Goal: Information Seeking & Learning: Learn about a topic

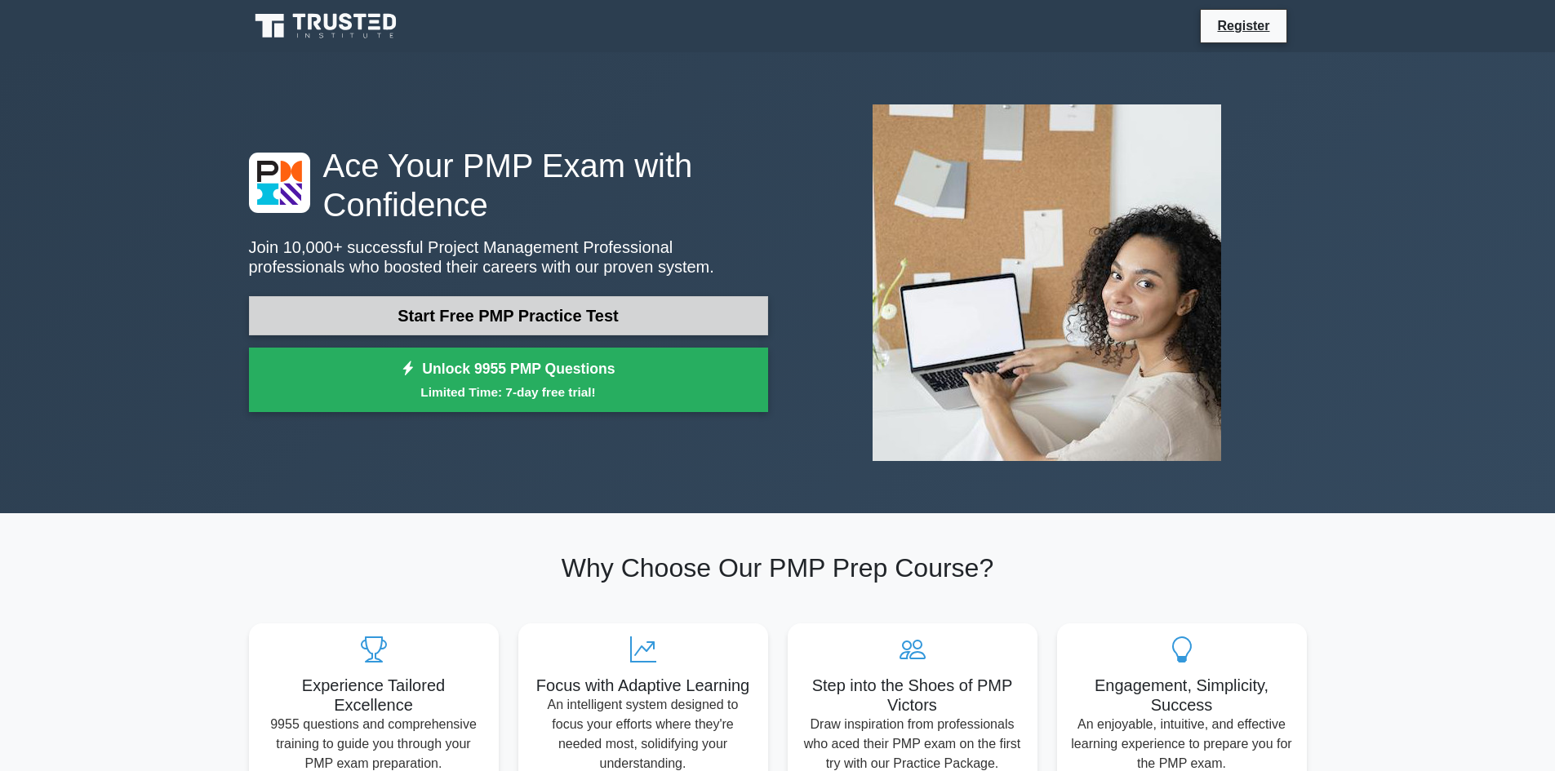
click at [533, 320] on link "Start Free PMP Practice Test" at bounding box center [508, 315] width 519 height 39
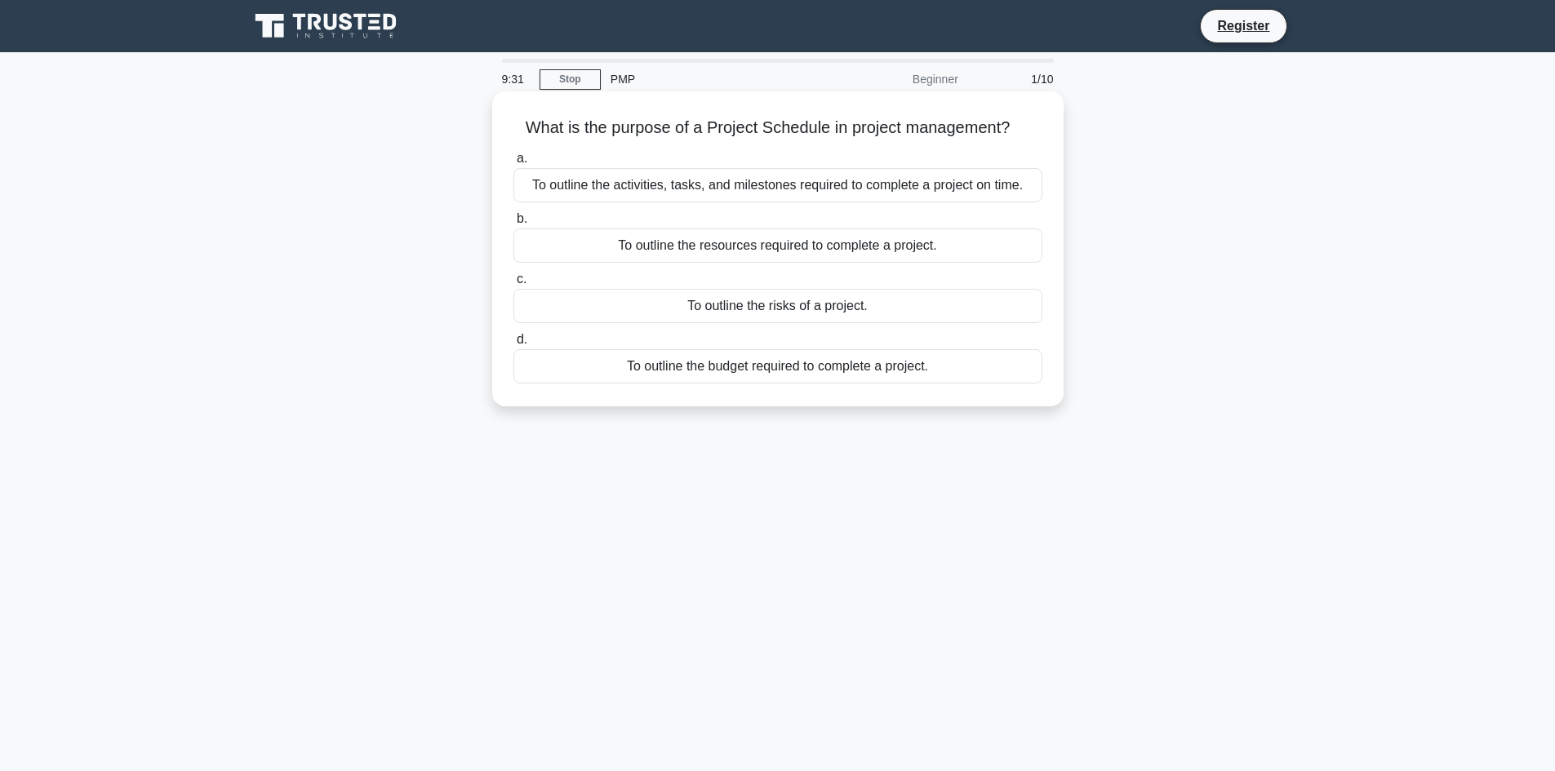
click at [753, 184] on div "To outline the activities, tasks, and milestones required to complete a project…" at bounding box center [777, 185] width 529 height 34
click at [513, 164] on input "a. To outline the activities, tasks, and milestones required to complete a proj…" at bounding box center [513, 158] width 0 height 11
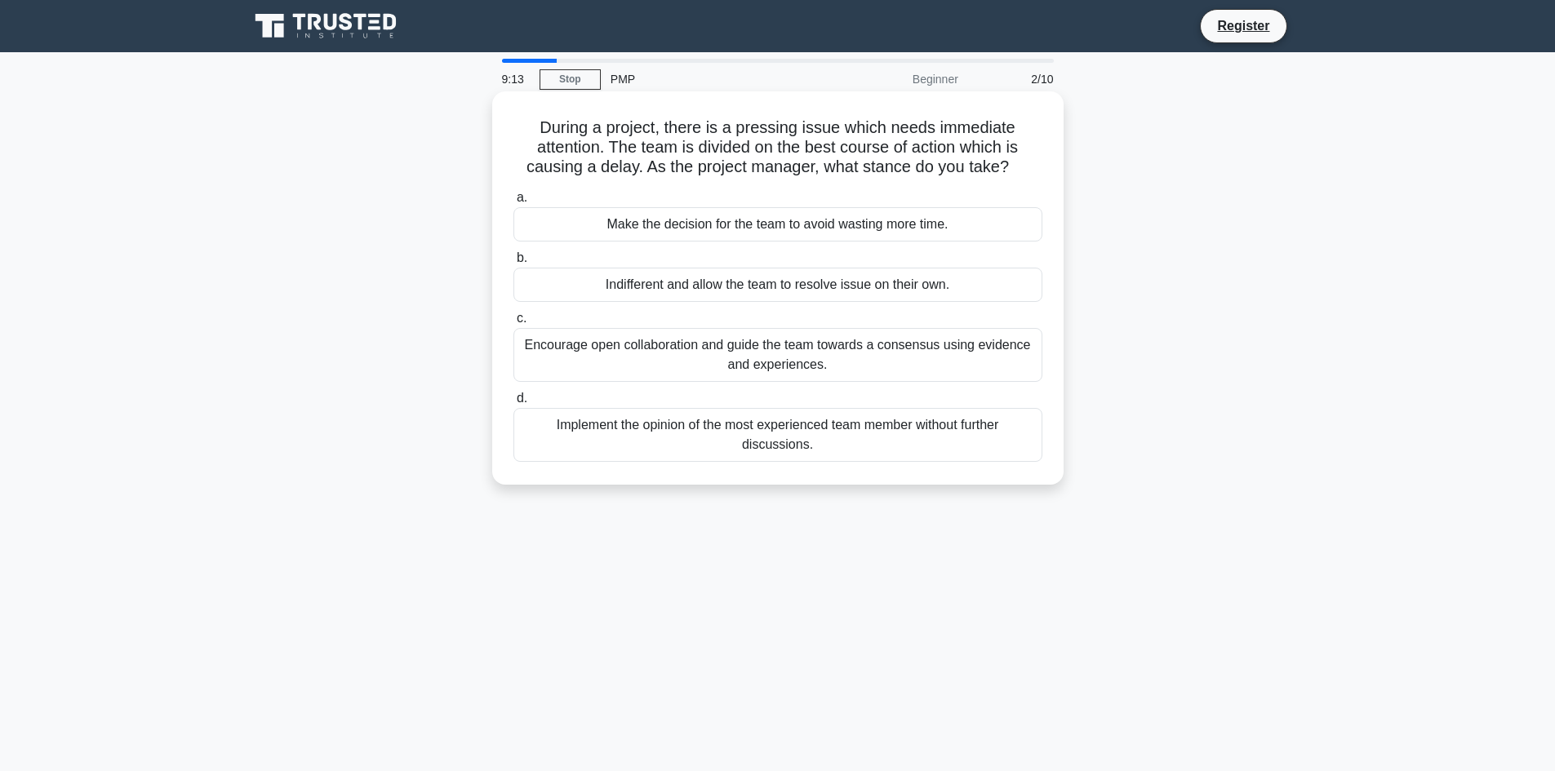
click at [698, 353] on div "Encourage open collaboration and guide the team towards a consensus using evide…" at bounding box center [777, 355] width 529 height 54
click at [513, 324] on input "c. Encourage open collaboration and guide the team towards a consensus using ev…" at bounding box center [513, 318] width 0 height 11
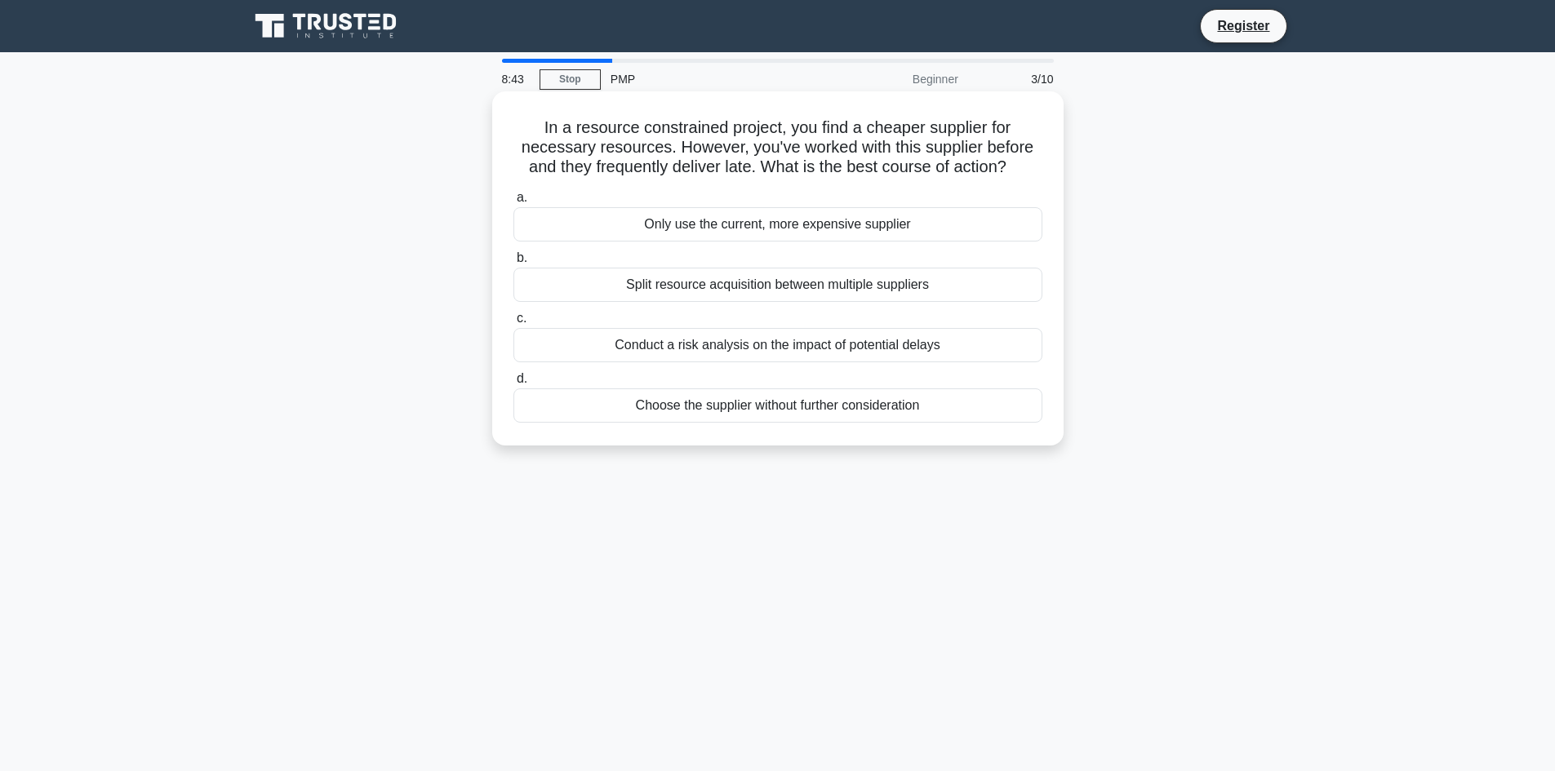
click at [763, 347] on div "Conduct a risk analysis on the impact of potential delays" at bounding box center [777, 345] width 529 height 34
click at [513, 324] on input "c. Conduct a risk analysis on the impact of potential delays" at bounding box center [513, 318] width 0 height 11
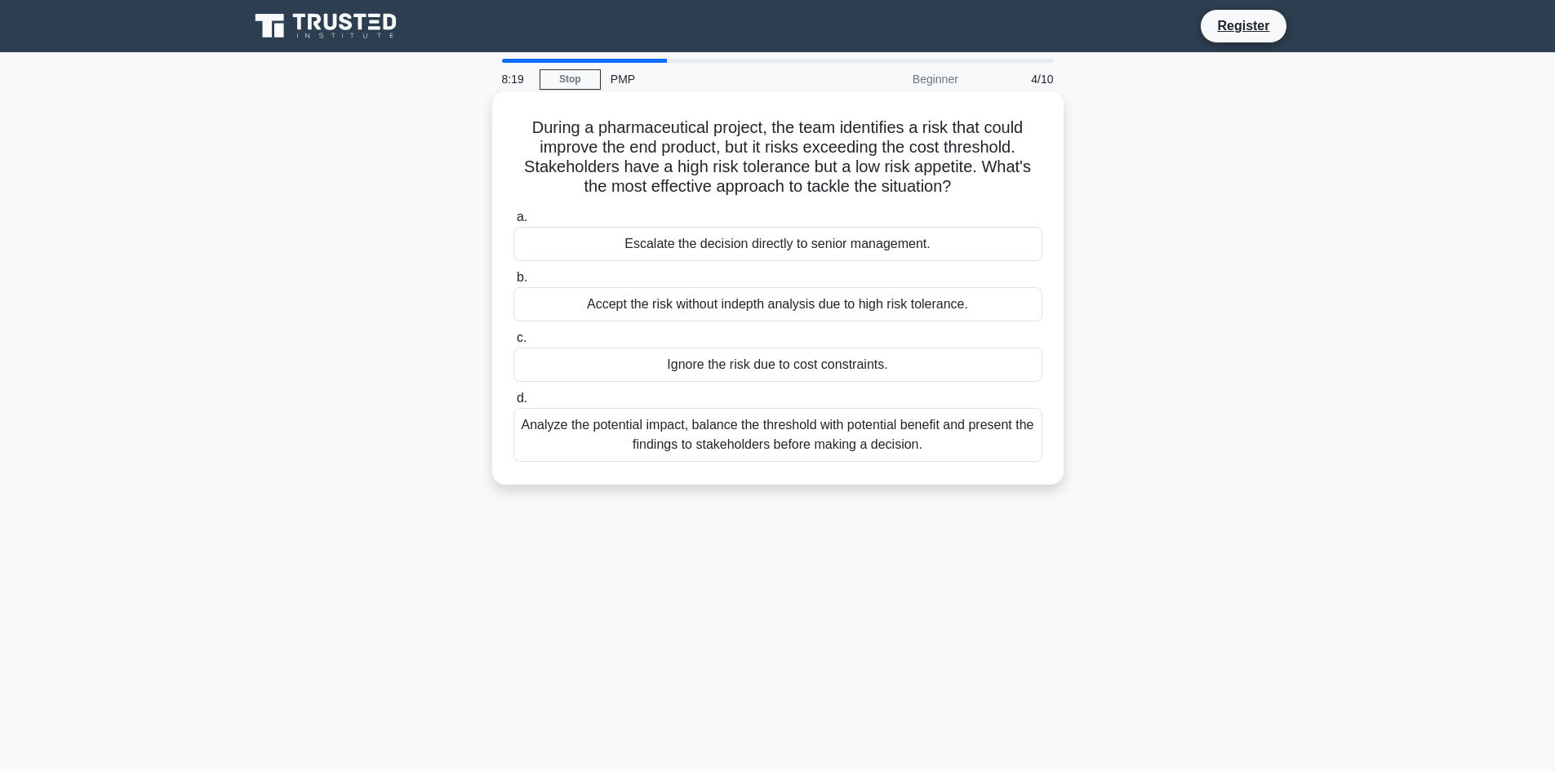
click at [819, 442] on div "Analyze the potential impact, balance the threshold with potential benefit and …" at bounding box center [777, 435] width 529 height 54
click at [513, 404] on input "d. Analyze the potential impact, balance the threshold with potential benefit a…" at bounding box center [513, 398] width 0 height 11
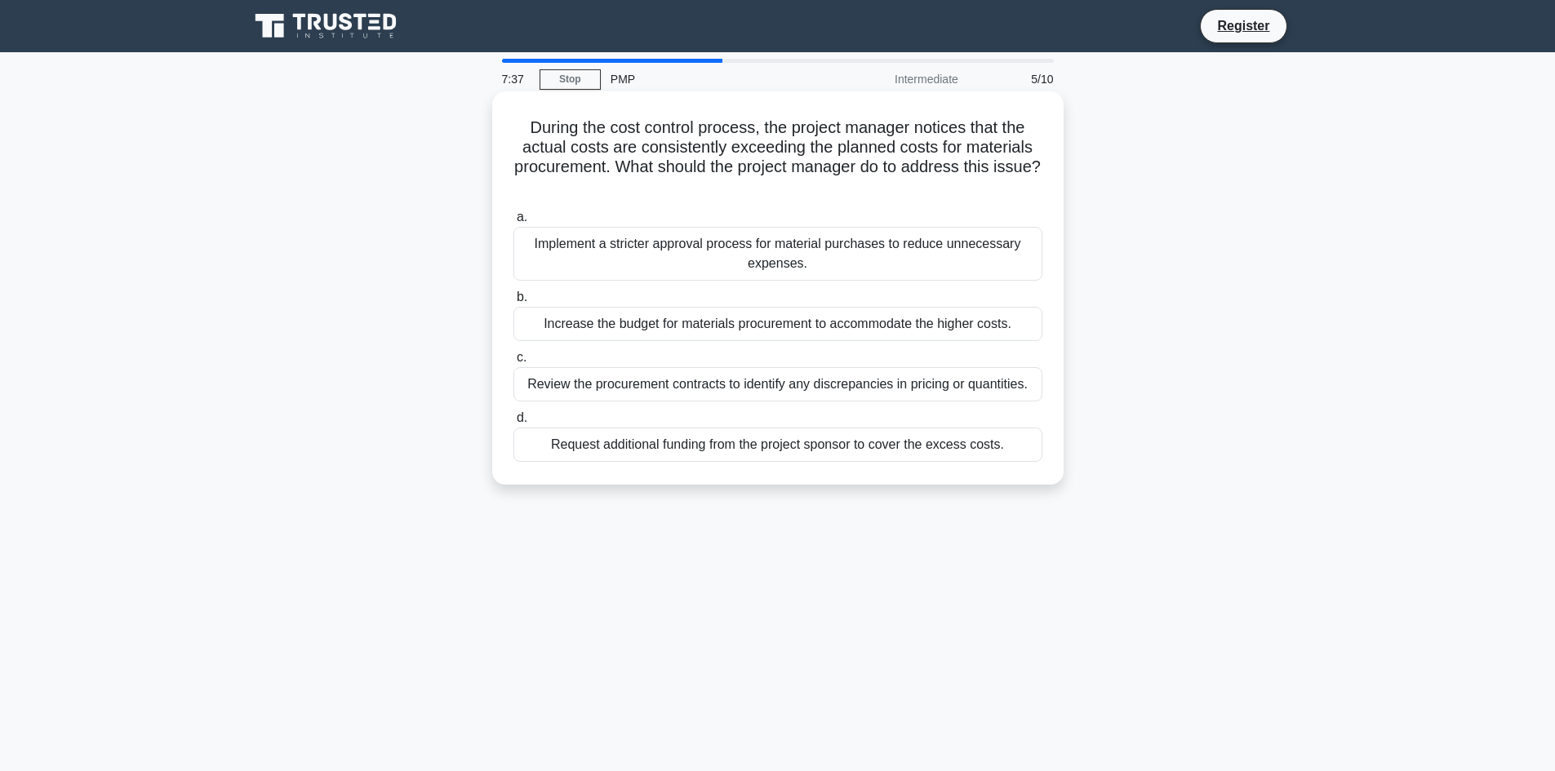
click at [756, 390] on div "Review the procurement contracts to identify any discrepancies in pricing or qu…" at bounding box center [777, 384] width 529 height 34
click at [513, 363] on input "c. Review the procurement contracts to identify any discrepancies in pricing or…" at bounding box center [513, 358] width 0 height 11
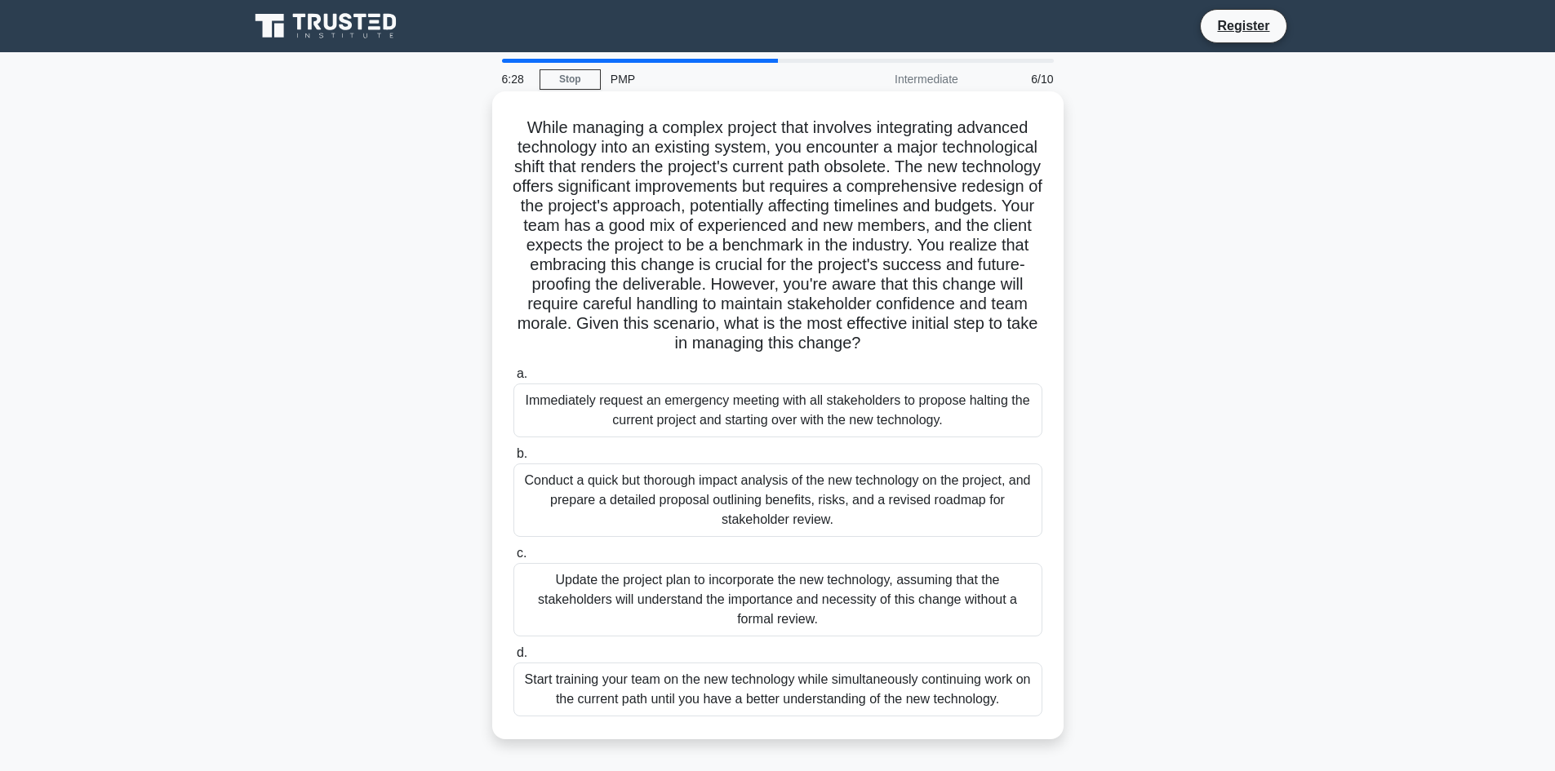
click at [807, 501] on div "Conduct a quick but thorough impact analysis of the new technology on the proje…" at bounding box center [777, 500] width 529 height 73
click at [513, 460] on input "b. Conduct a quick but thorough impact analysis of the new technology on the pr…" at bounding box center [513, 454] width 0 height 11
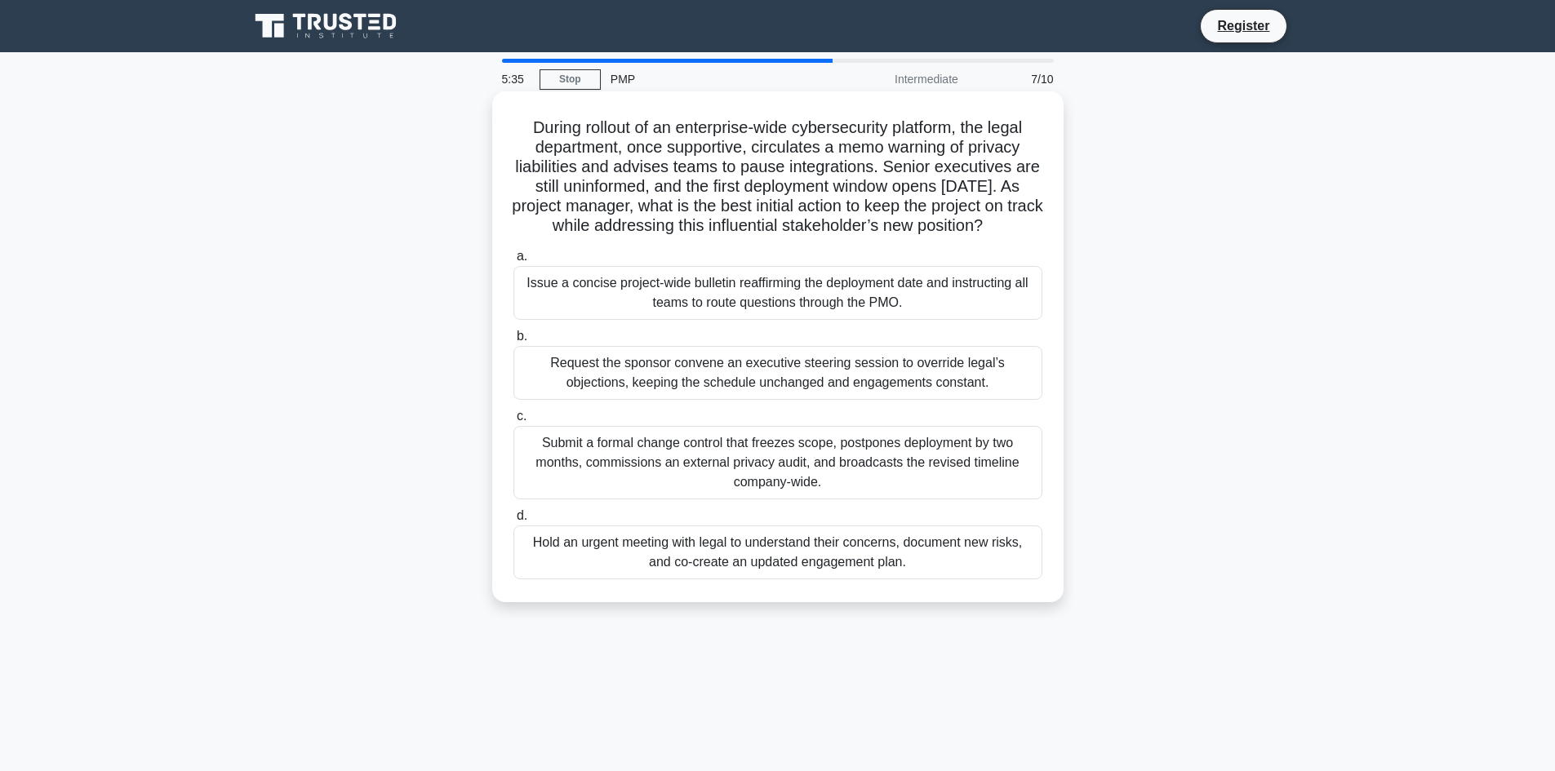
click at [880, 576] on div "Hold an urgent meeting with legal to understand their concerns, document new ri…" at bounding box center [777, 553] width 529 height 54
click at [513, 522] on input "d. Hold an urgent meeting with legal to understand their concerns, document new…" at bounding box center [513, 516] width 0 height 11
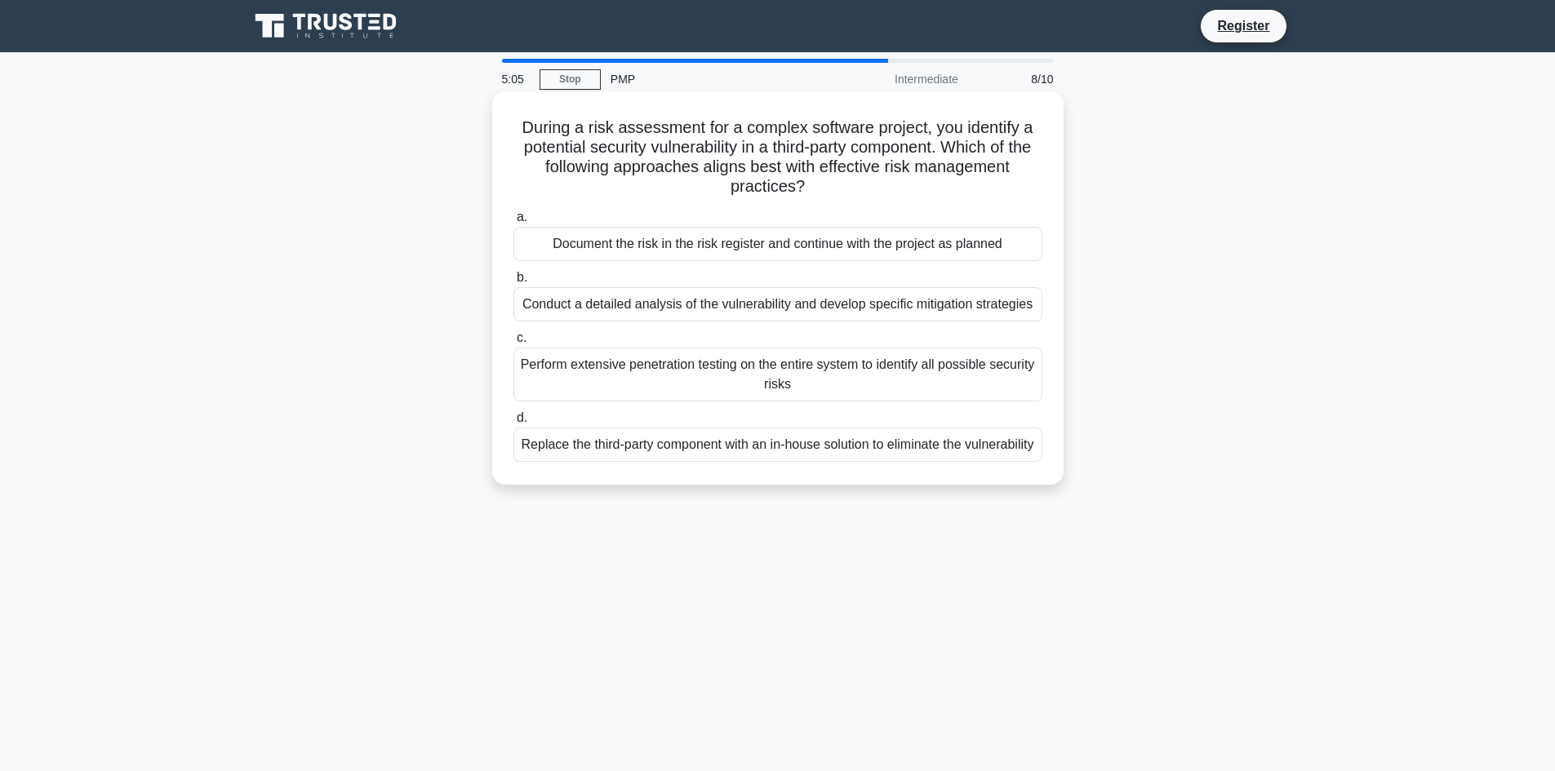
click at [842, 311] on div "Conduct a detailed analysis of the vulnerability and develop specific mitigatio…" at bounding box center [777, 304] width 529 height 34
click at [513, 283] on input "b. Conduct a detailed analysis of the vulnerability and develop specific mitiga…" at bounding box center [513, 278] width 0 height 11
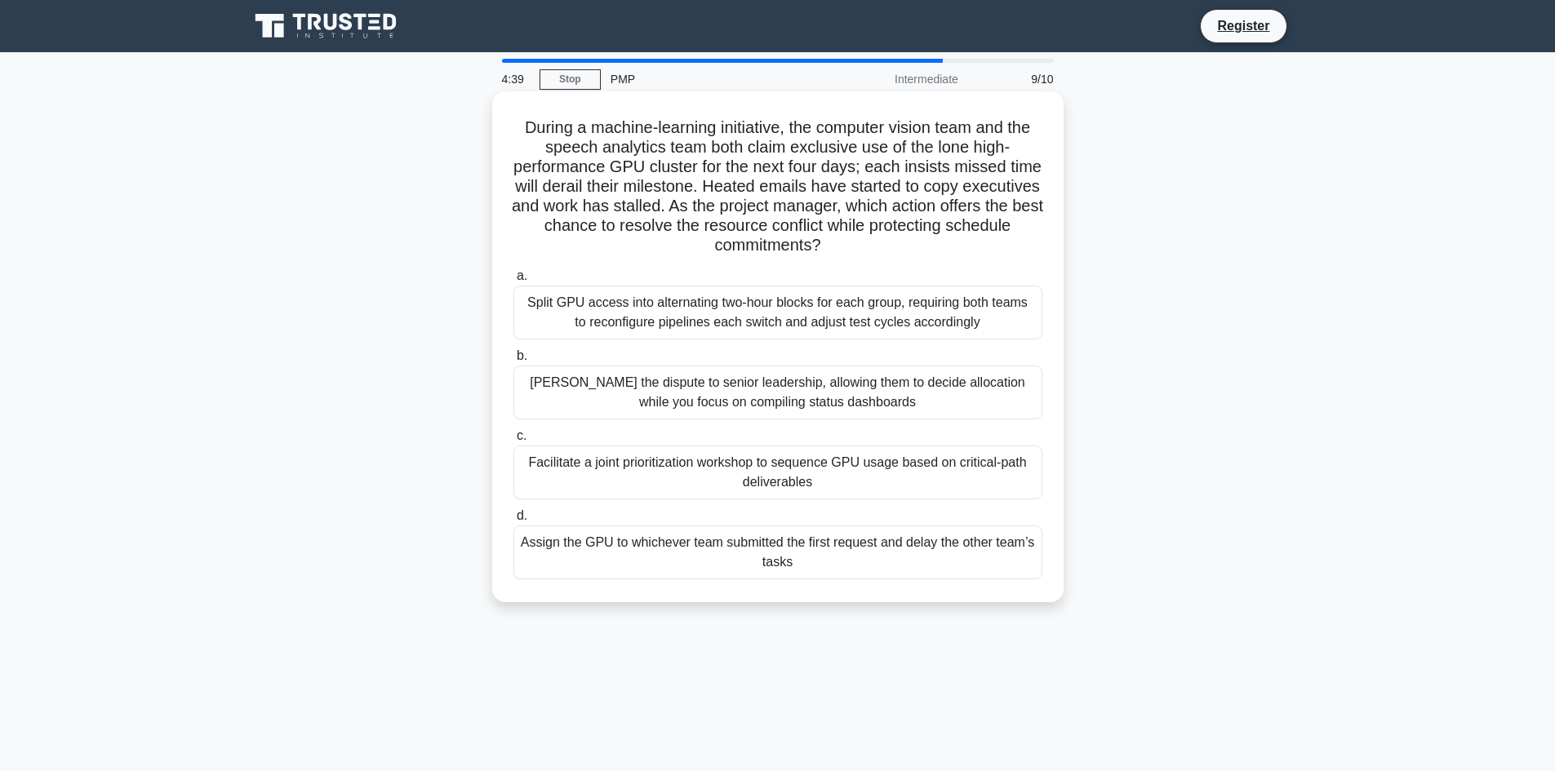
click at [791, 309] on div "Split GPU access into alternating two-hour blocks for each group, requiring bot…" at bounding box center [777, 313] width 529 height 54
click at [513, 282] on input "a. Split GPU access into alternating two-hour blocks for each group, requiring …" at bounding box center [513, 276] width 0 height 11
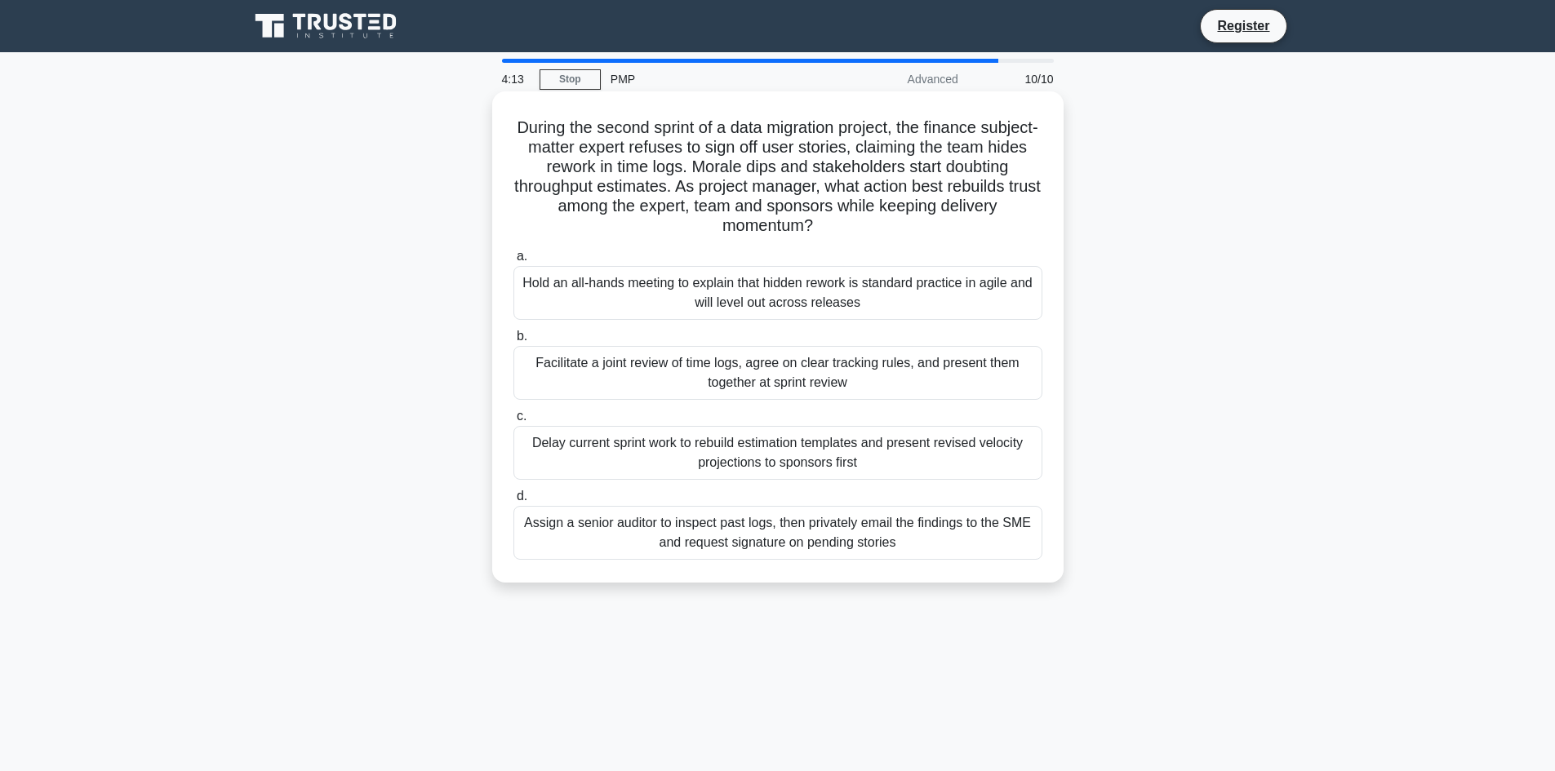
click at [768, 372] on div "Facilitate a joint review of time logs, agree on clear tracking rules, and pres…" at bounding box center [777, 373] width 529 height 54
click at [513, 342] on input "b. Facilitate a joint review of time logs, agree on clear tracking rules, and p…" at bounding box center [513, 336] width 0 height 11
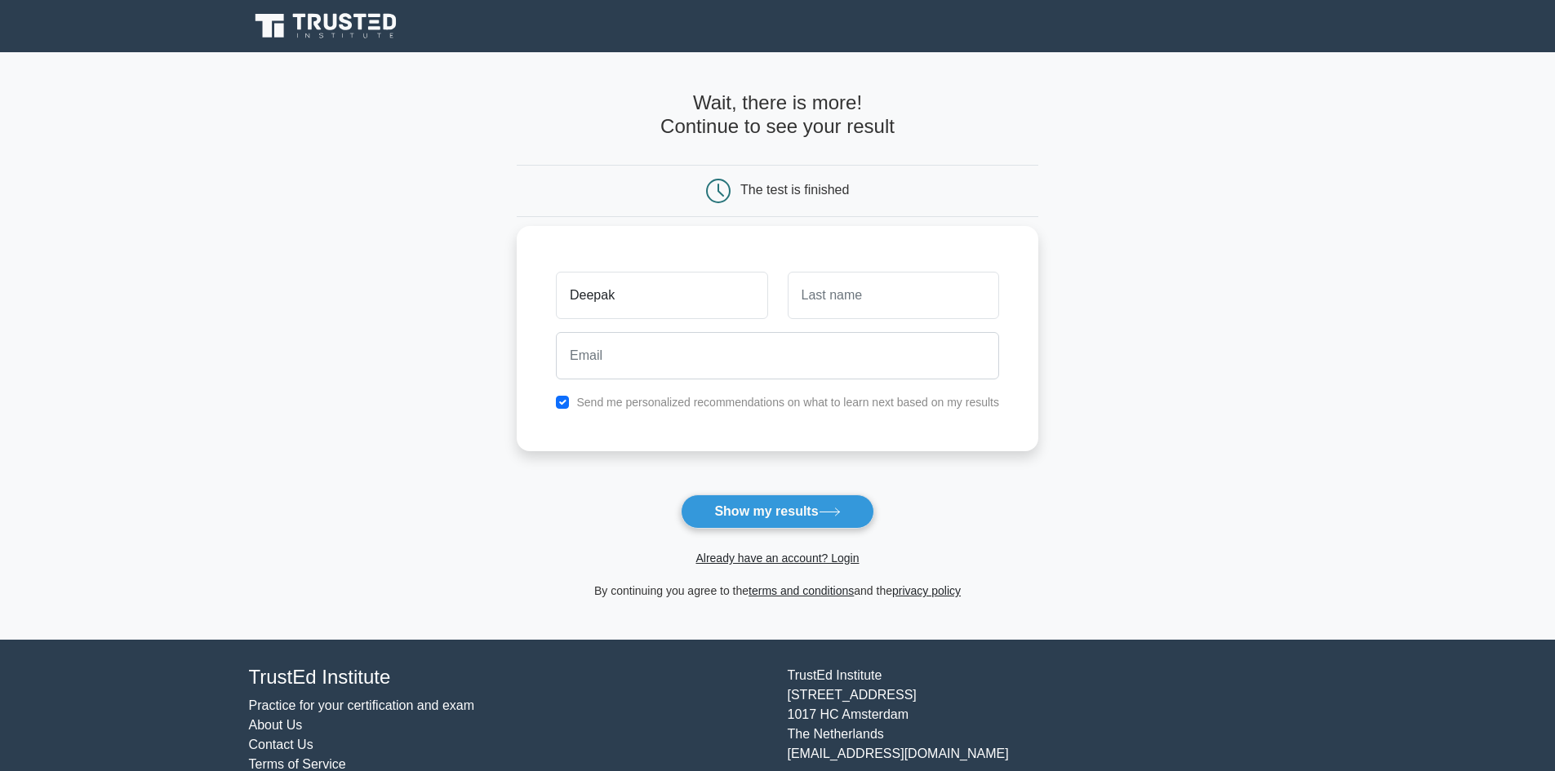
type input "Deepak"
click at [874, 303] on input "text" at bounding box center [893, 295] width 211 height 47
type input "[PERSON_NAME]"
click at [756, 340] on input "email" at bounding box center [777, 355] width 443 height 47
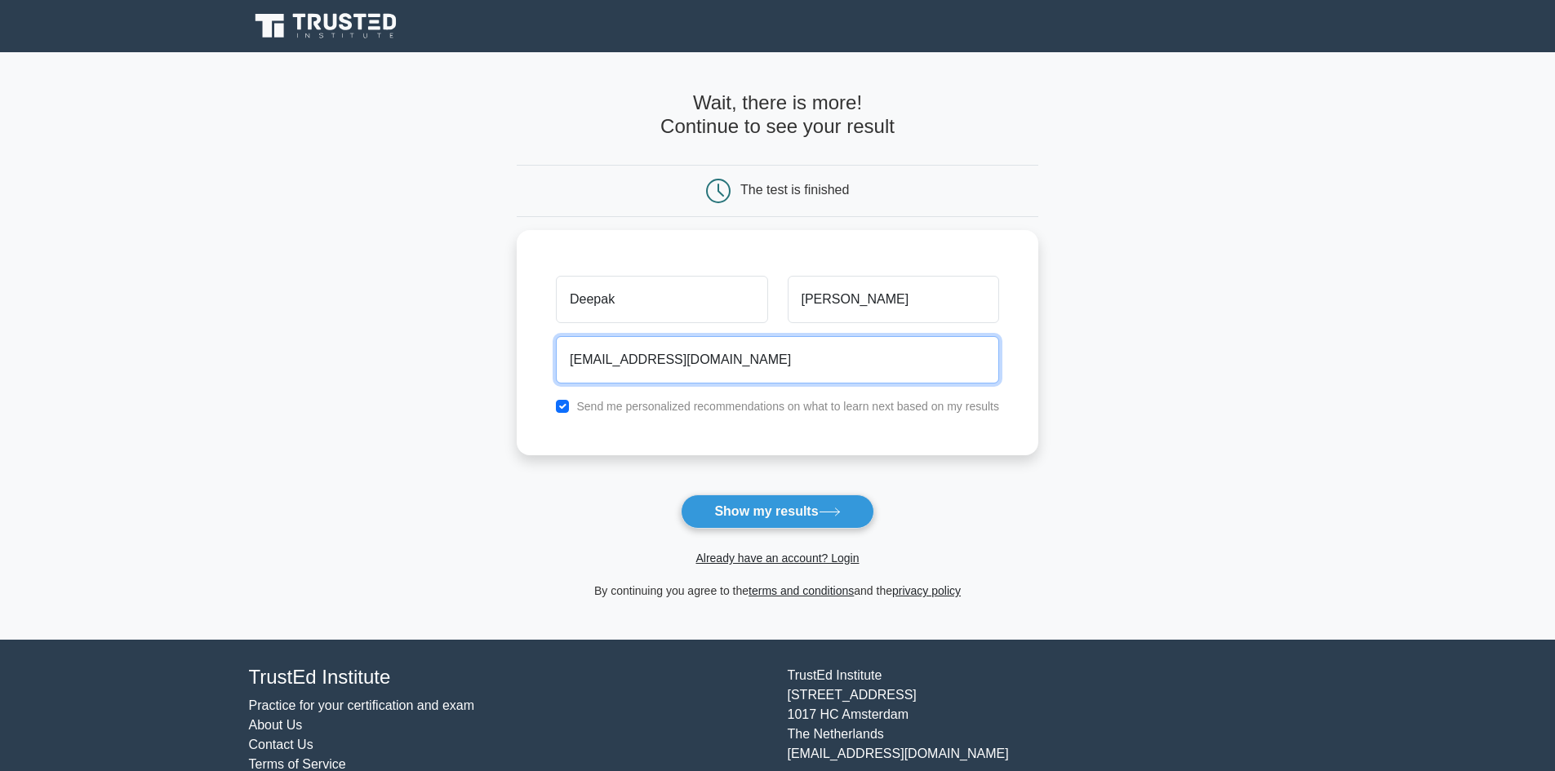
type input "deepak71097@gmail.com"
click at [805, 533] on div "Already have an account? Login" at bounding box center [778, 548] width 522 height 39
click at [806, 521] on button "Show my results" at bounding box center [777, 512] width 193 height 34
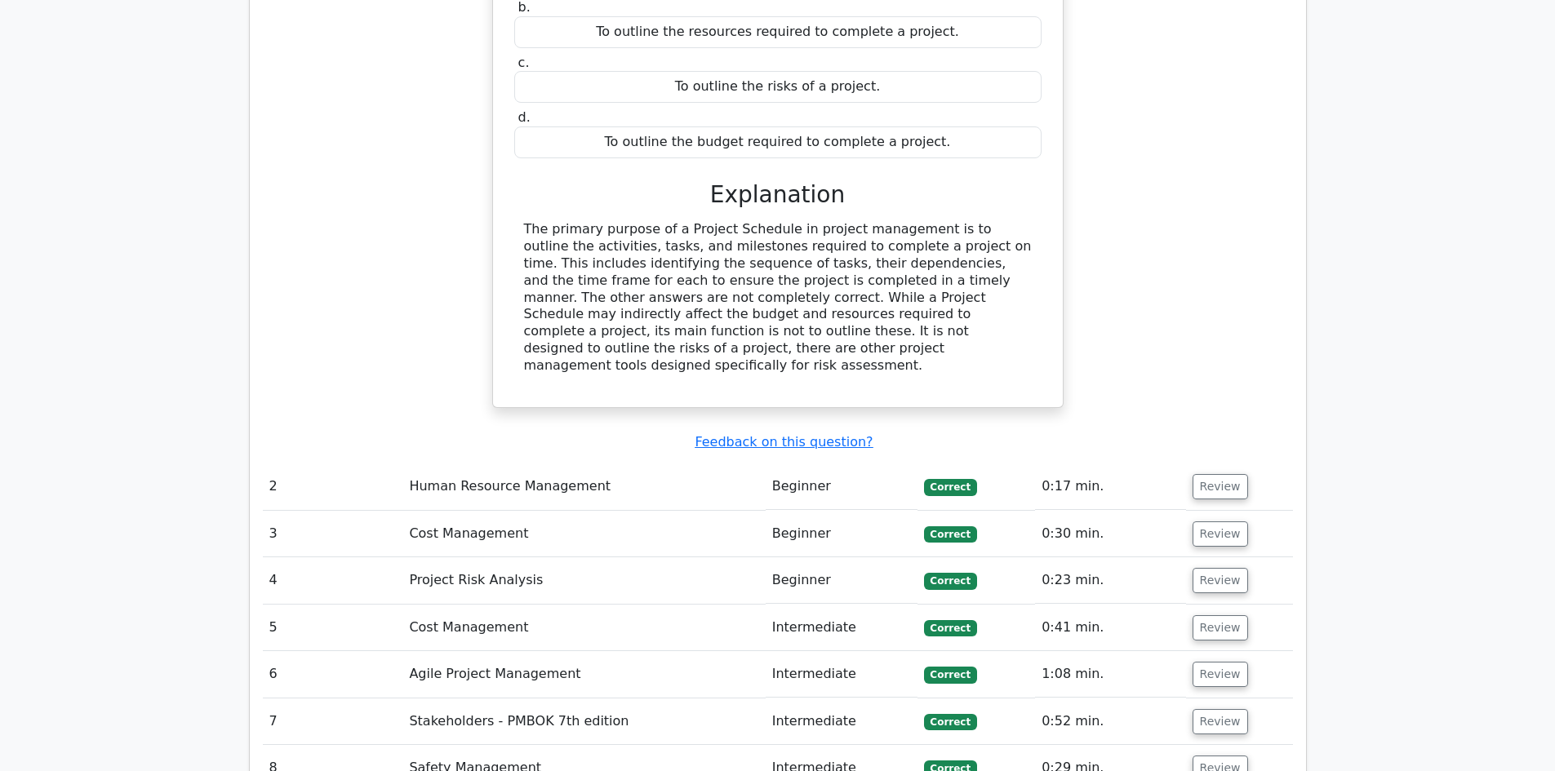
scroll to position [1796, 0]
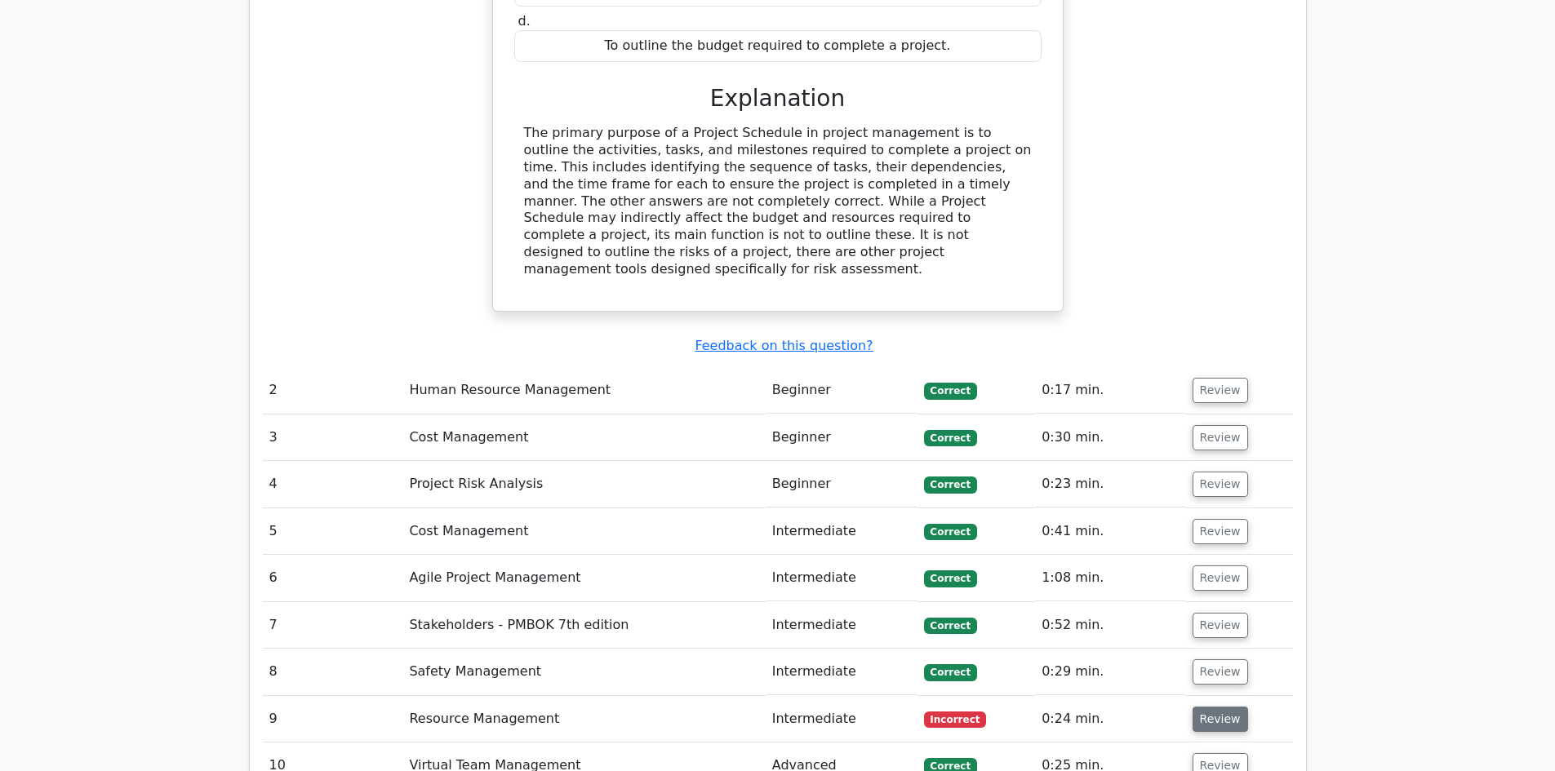
click at [1206, 707] on button "Review" at bounding box center [1220, 719] width 56 height 25
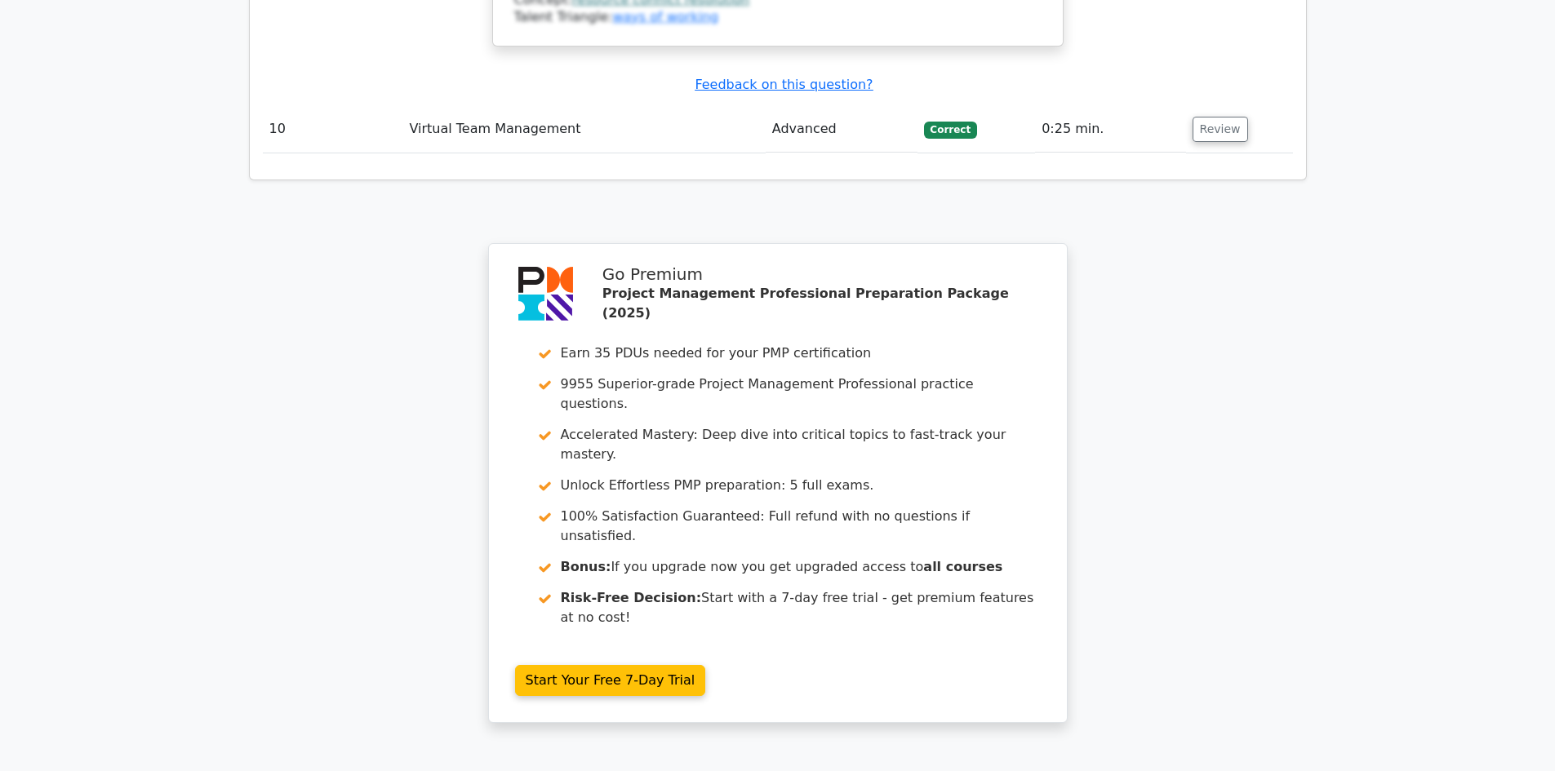
scroll to position [3389, 0]
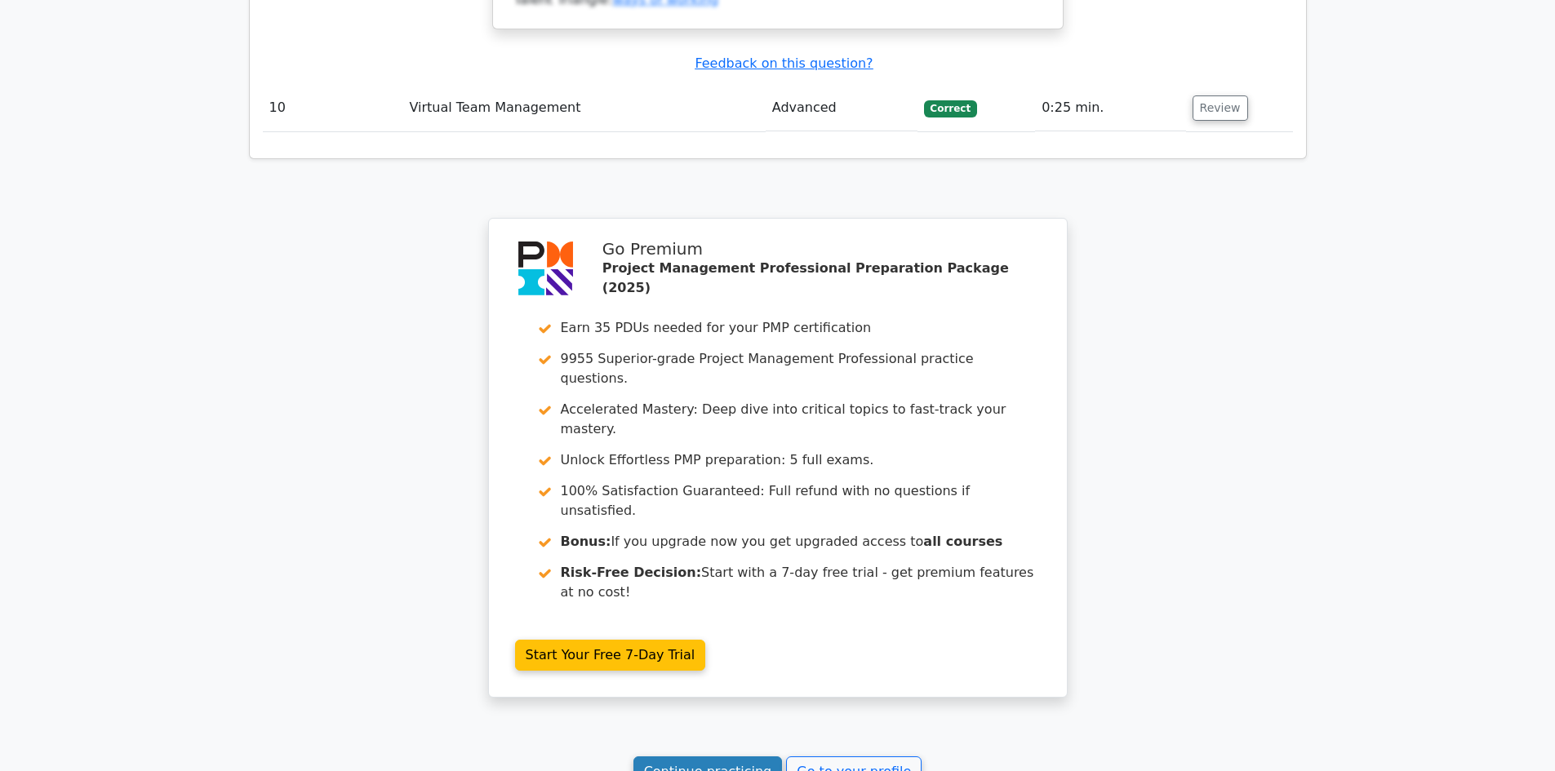
click at [723, 757] on link "Continue practicing" at bounding box center [707, 772] width 149 height 31
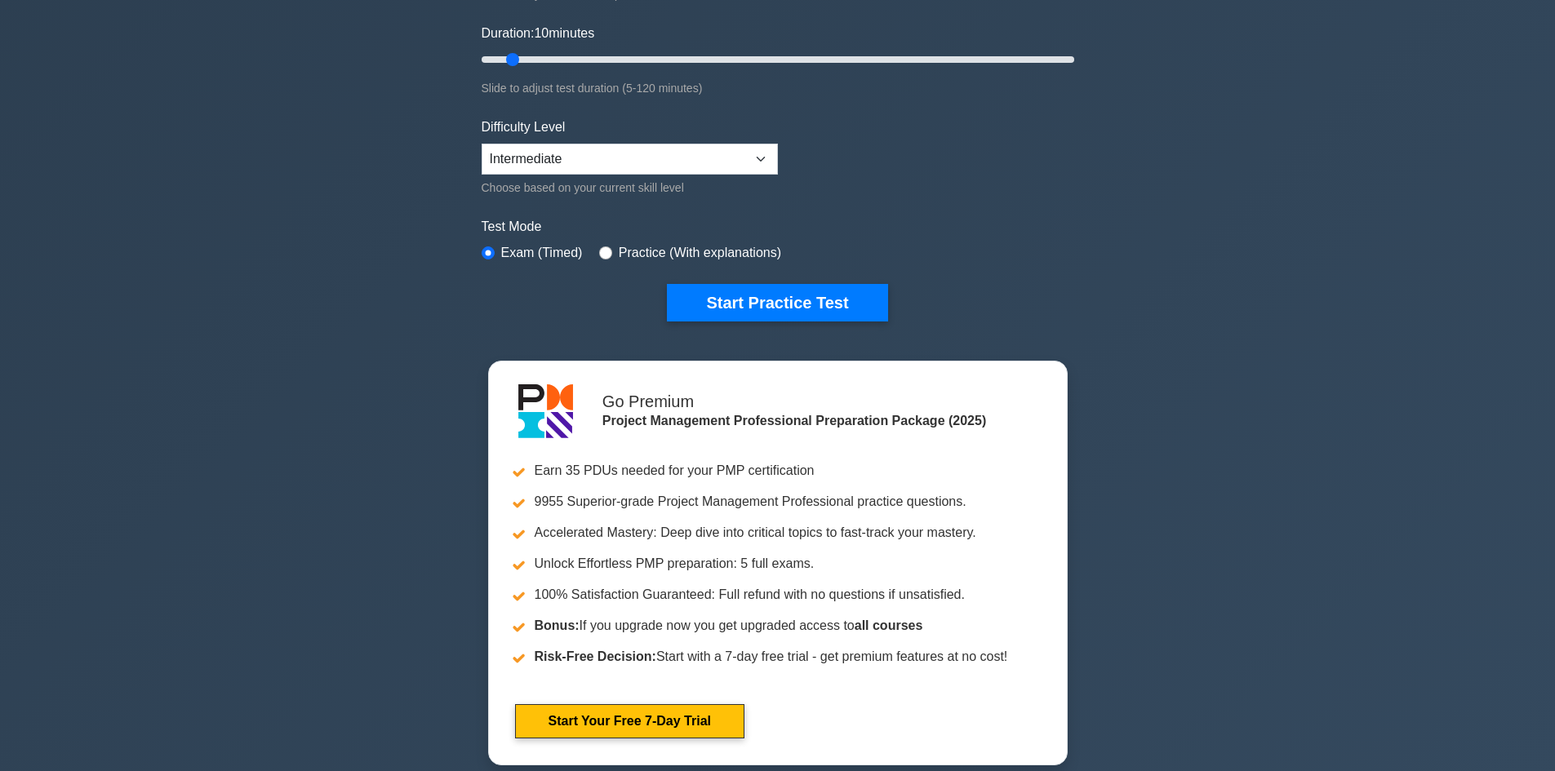
scroll to position [326, 0]
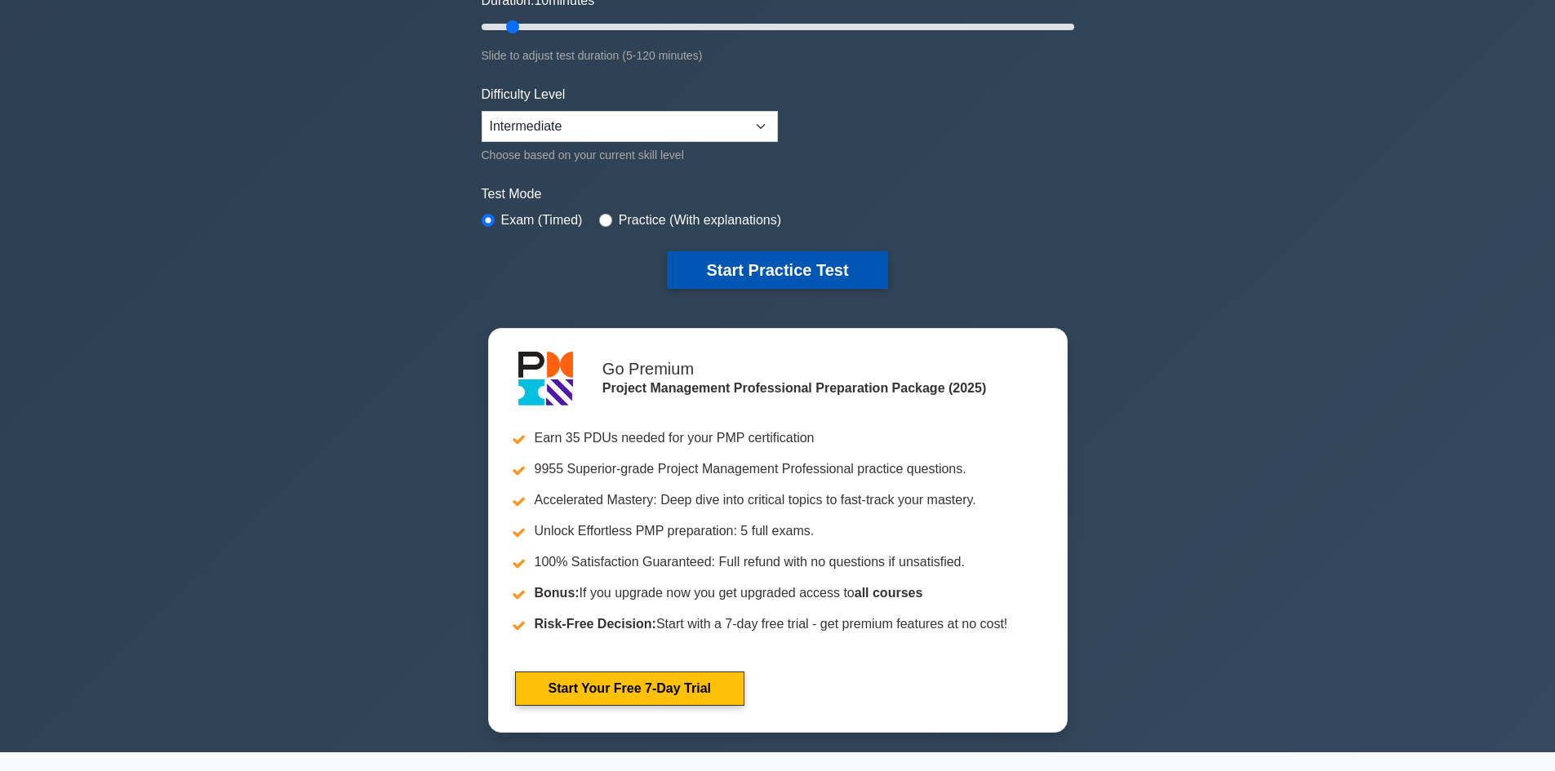
click at [813, 270] on button "Start Practice Test" at bounding box center [777, 270] width 220 height 38
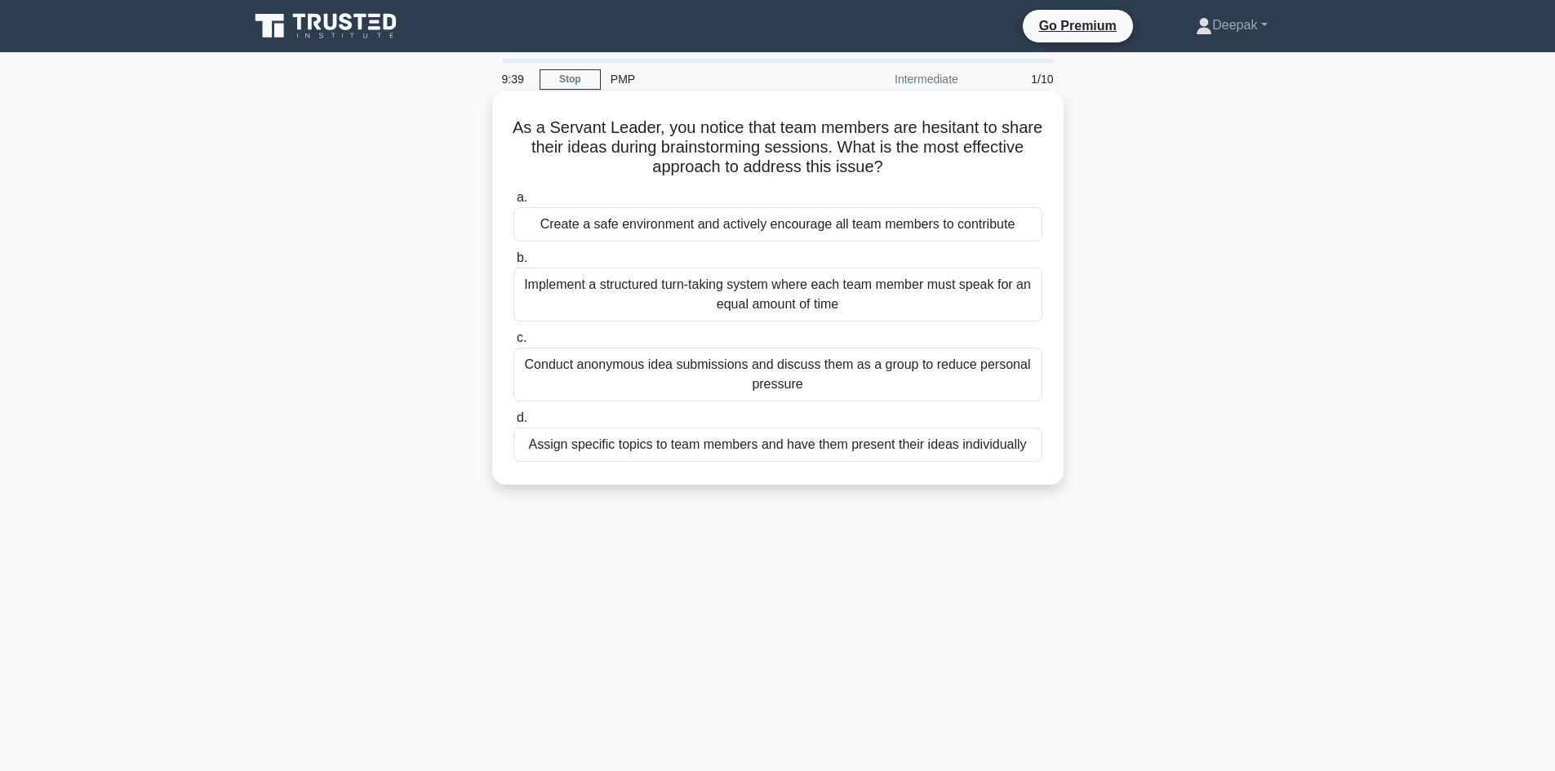
click at [860, 233] on div "Create a safe environment and actively encourage all team members to contribute" at bounding box center [777, 224] width 529 height 34
click at [513, 203] on input "a. Create a safe environment and actively encourage all team members to contrib…" at bounding box center [513, 198] width 0 height 11
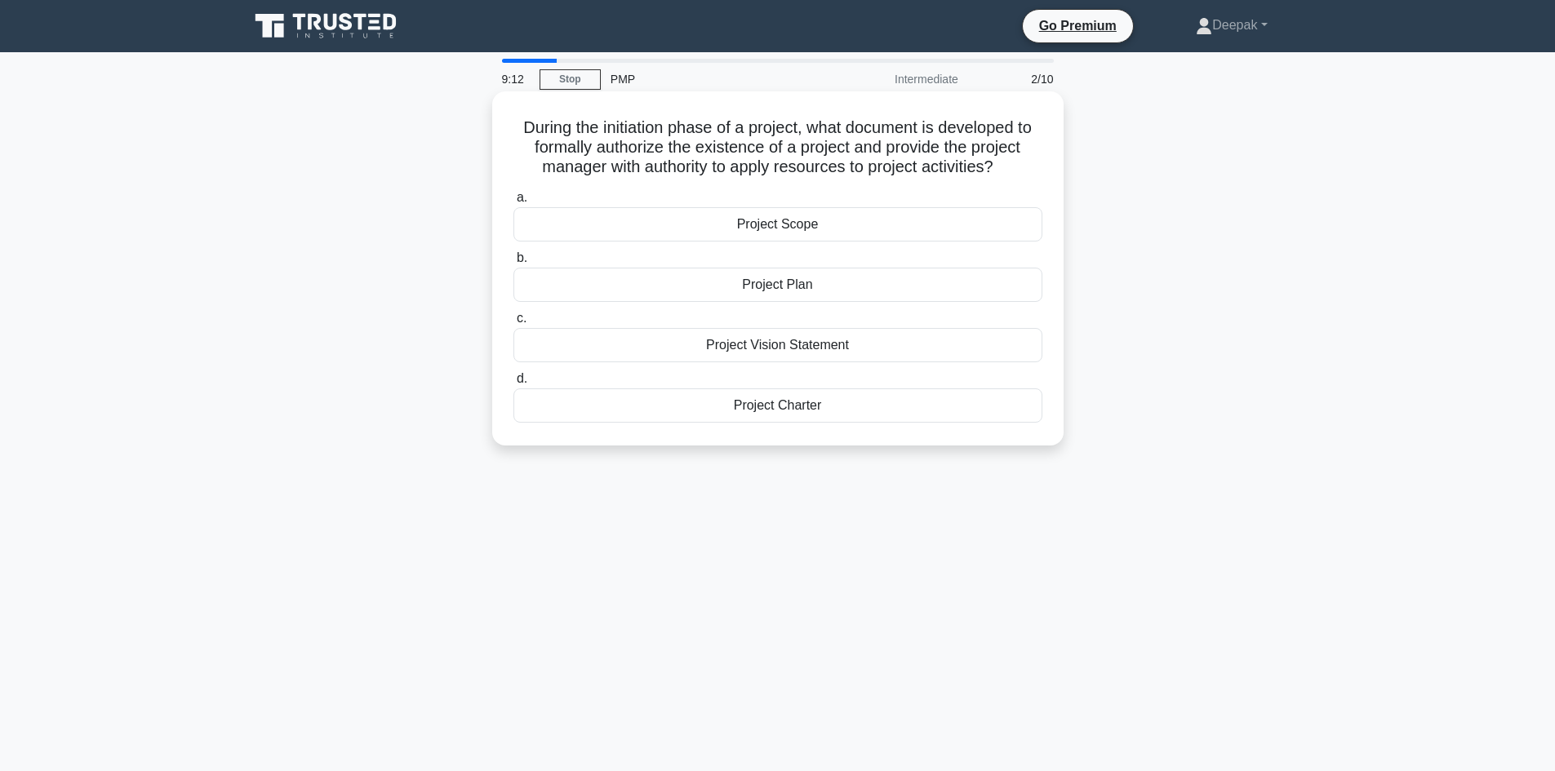
click at [785, 411] on div "Project Charter" at bounding box center [777, 406] width 529 height 34
click at [513, 384] on input "d. Project Charter" at bounding box center [513, 379] width 0 height 11
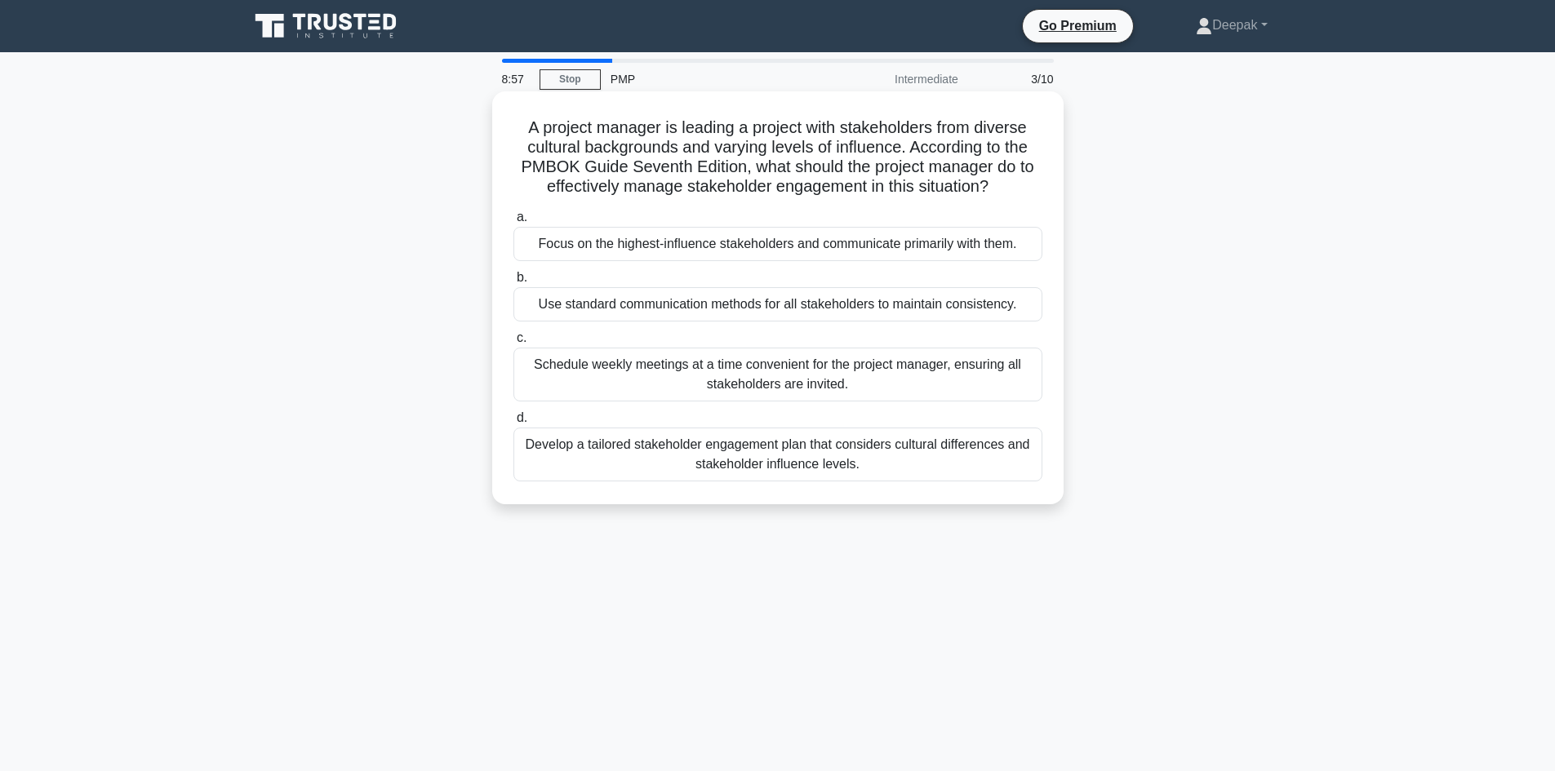
click at [753, 458] on div "Develop a tailored stakeholder engagement plan that considers cultural differen…" at bounding box center [777, 455] width 529 height 54
click at [513, 424] on input "d. Develop a tailored stakeholder engagement plan that considers cultural diffe…" at bounding box center [513, 418] width 0 height 11
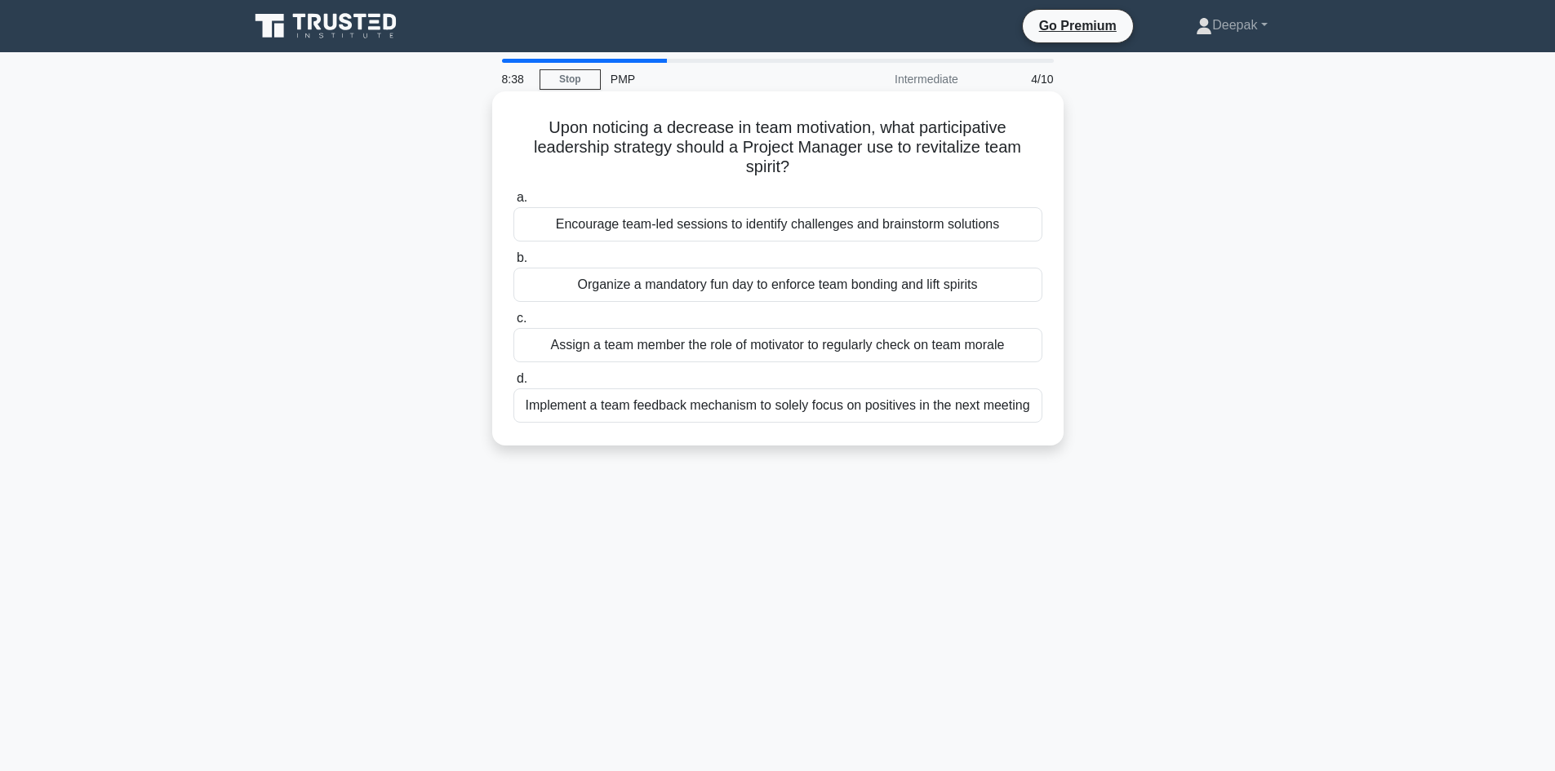
click at [762, 407] on div "Implement a team feedback mechanism to solely focus on positives in the next me…" at bounding box center [777, 406] width 529 height 34
click at [513, 384] on input "d. Implement a team feedback mechanism to solely focus on positives in the next…" at bounding box center [513, 379] width 0 height 11
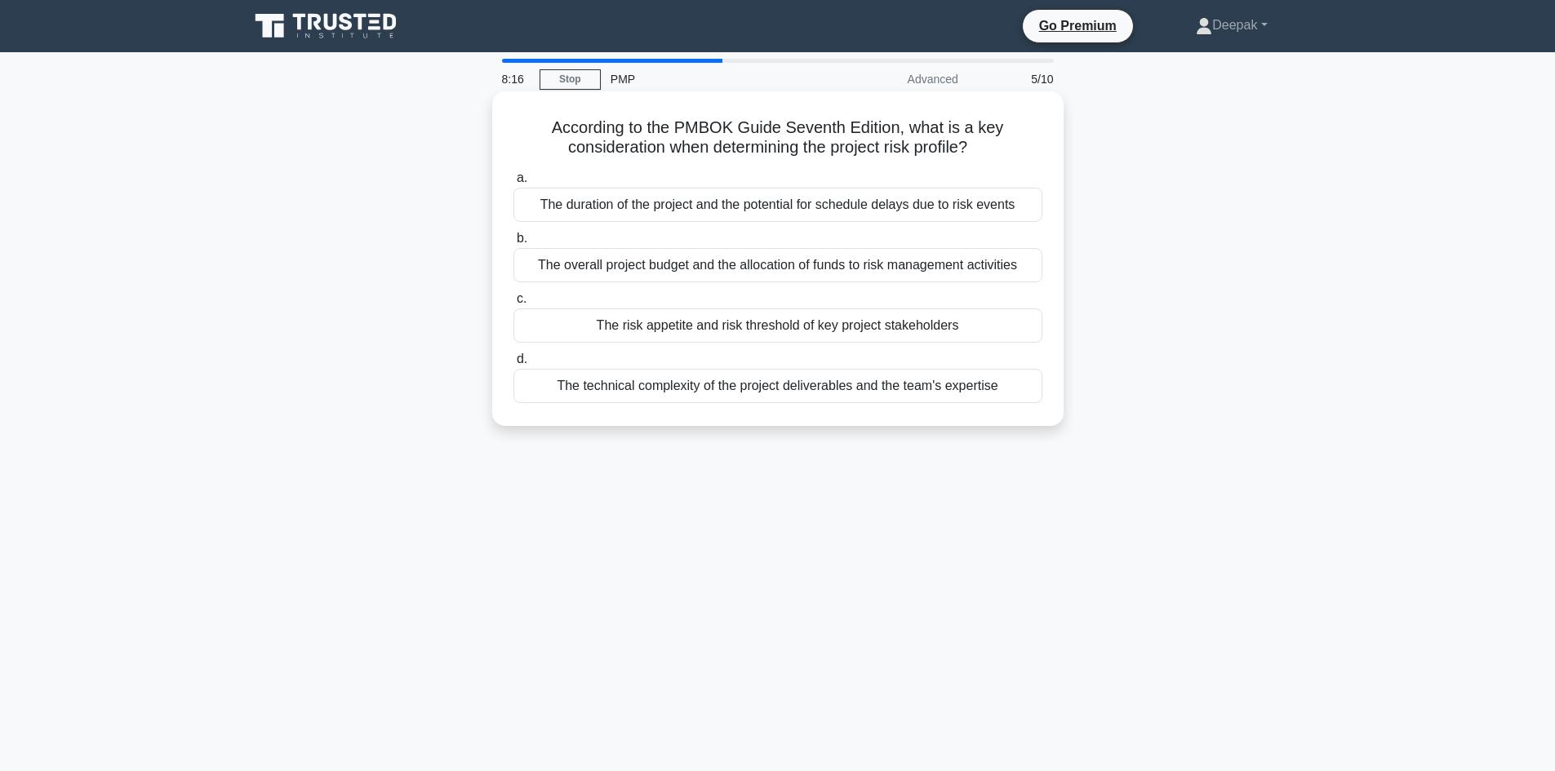
click at [746, 333] on div "The risk appetite and risk threshold of key project stakeholders" at bounding box center [777, 326] width 529 height 34
click at [513, 304] on input "c. The risk appetite and risk threshold of key project stakeholders" at bounding box center [513, 299] width 0 height 11
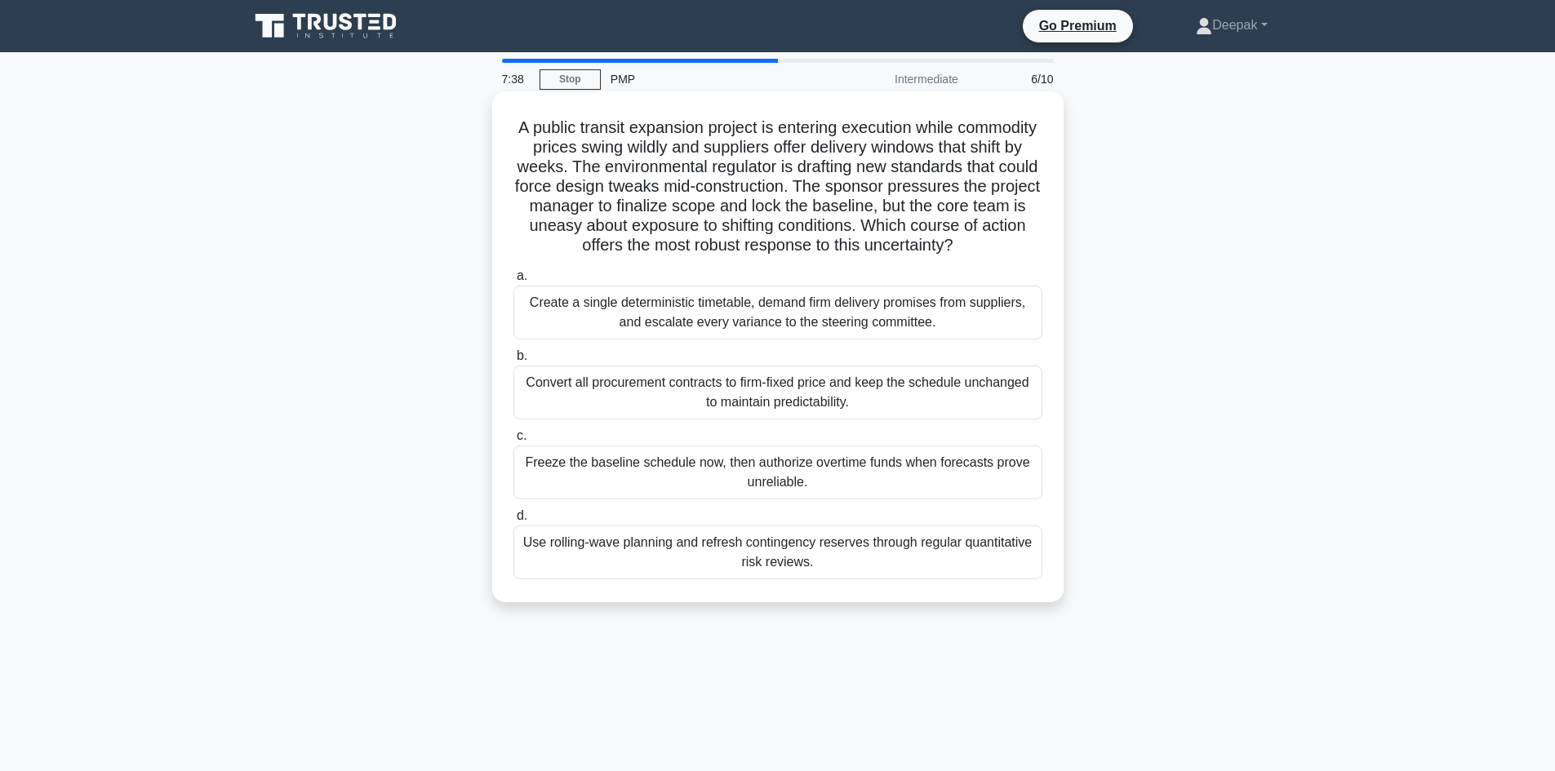
click at [738, 561] on div "Use rolling-wave planning and refresh contingency reserves through regular quan…" at bounding box center [777, 553] width 529 height 54
click at [513, 522] on input "d. Use rolling-wave planning and refresh contingency reserves through regular q…" at bounding box center [513, 516] width 0 height 11
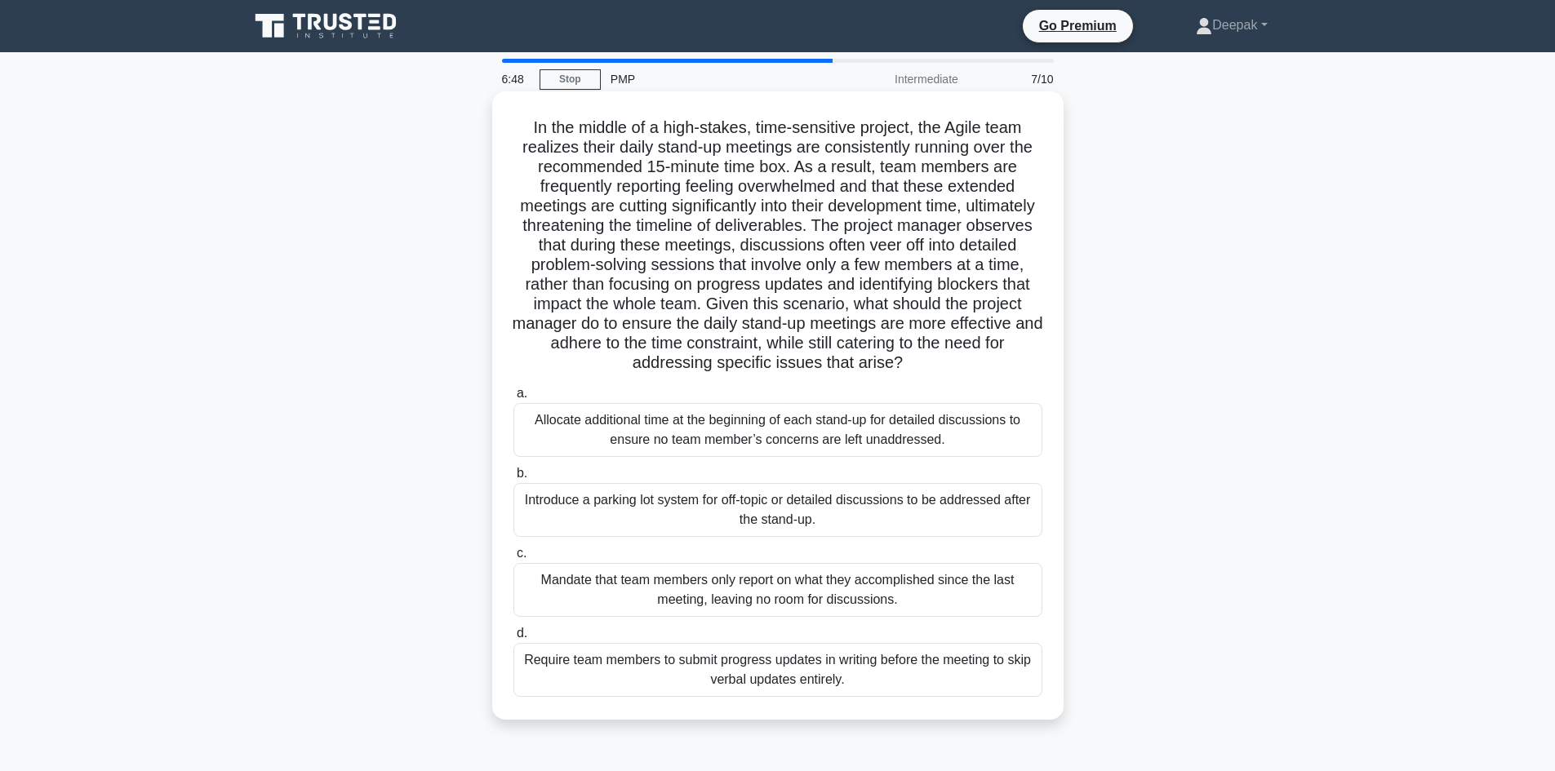
click at [802, 680] on div "Require team members to submit progress updates in writing before the meeting t…" at bounding box center [777, 670] width 529 height 54
click at [513, 639] on input "d. Require team members to submit progress updates in writing before the meetin…" at bounding box center [513, 633] width 0 height 11
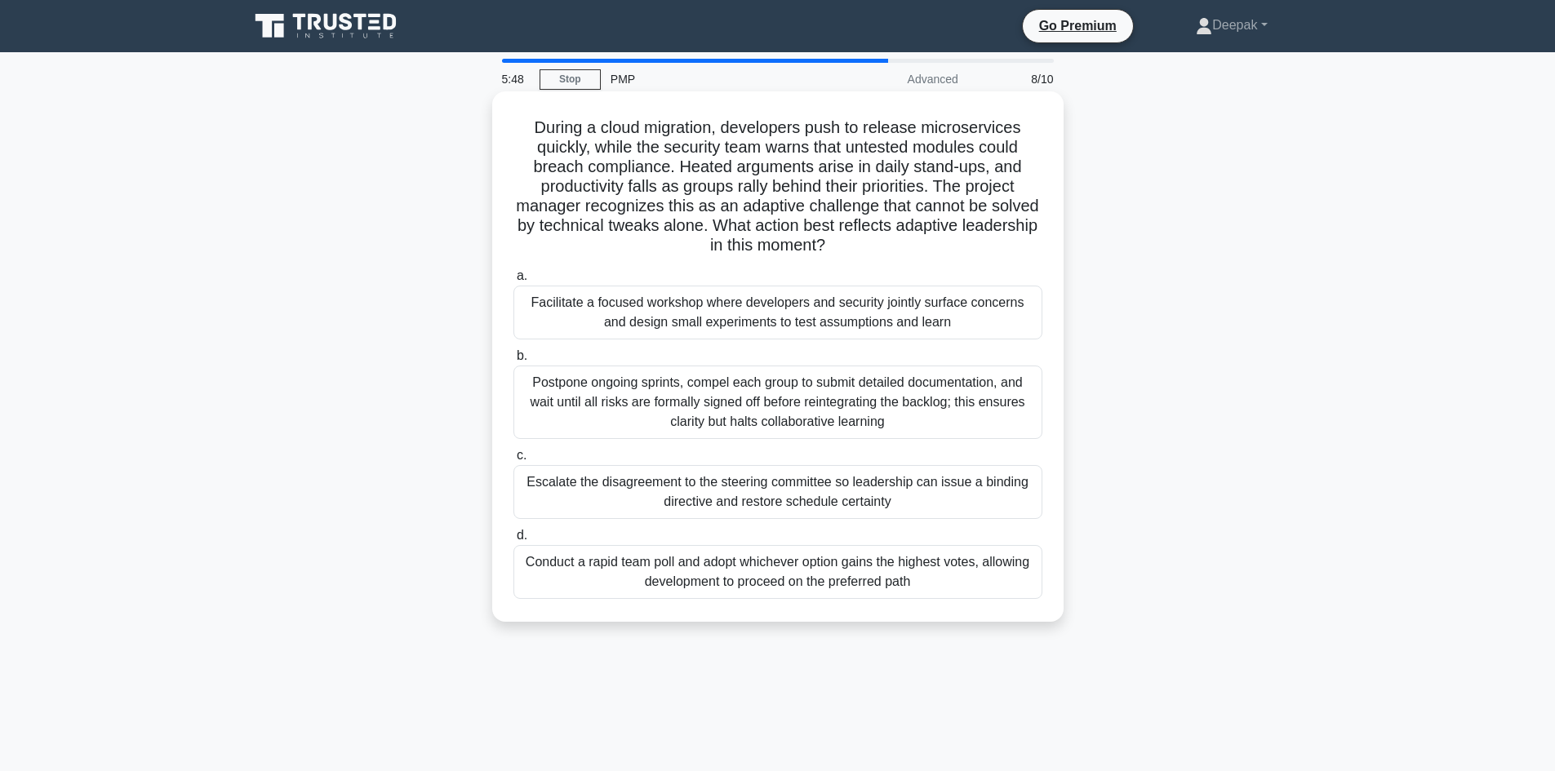
click at [850, 582] on div "Conduct a rapid team poll and adopt whichever option gains the highest votes, a…" at bounding box center [777, 572] width 529 height 54
click at [513, 541] on input "d. Conduct a rapid team poll and adopt whichever option gains the highest votes…" at bounding box center [513, 536] width 0 height 11
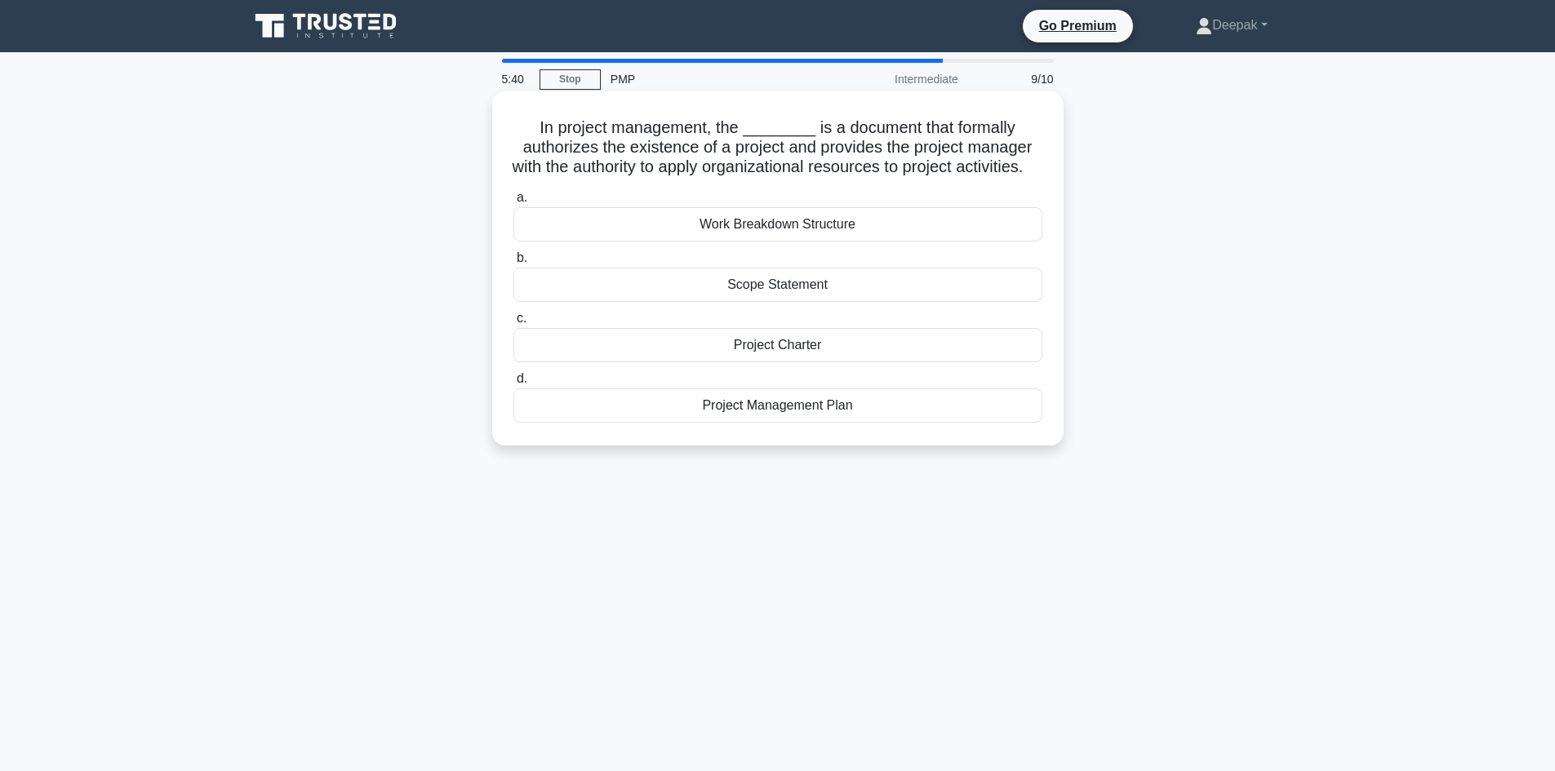
click at [815, 362] on div "Project Charter" at bounding box center [777, 345] width 529 height 34
click at [513, 324] on input "c. Project Charter" at bounding box center [513, 318] width 0 height 11
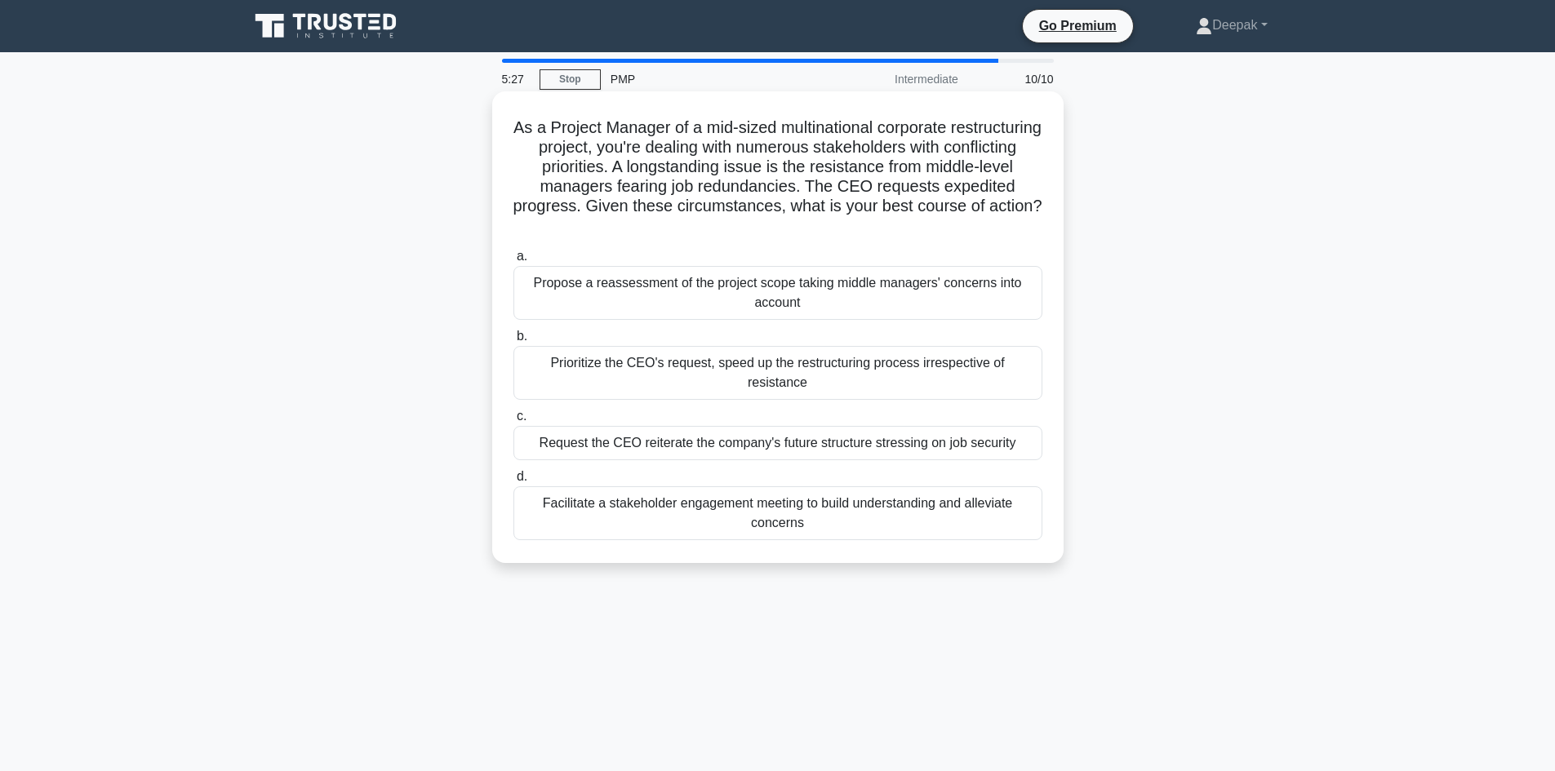
click at [830, 504] on div "Facilitate a stakeholder engagement meeting to build understanding and alleviat…" at bounding box center [777, 513] width 529 height 54
click at [513, 482] on input "d. Facilitate a stakeholder engagement meeting to build understanding and allev…" at bounding box center [513, 477] width 0 height 11
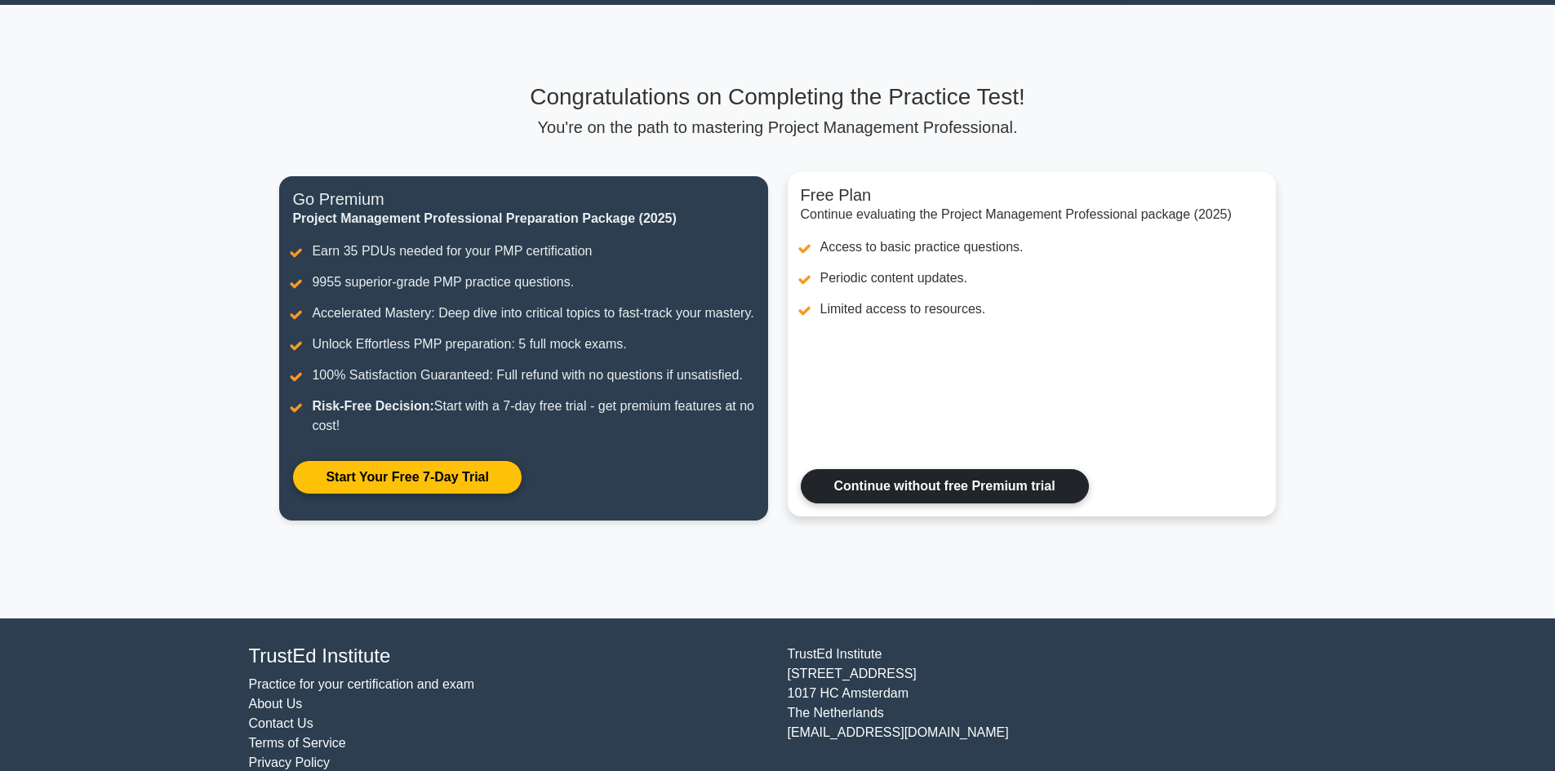
scroll to position [95, 0]
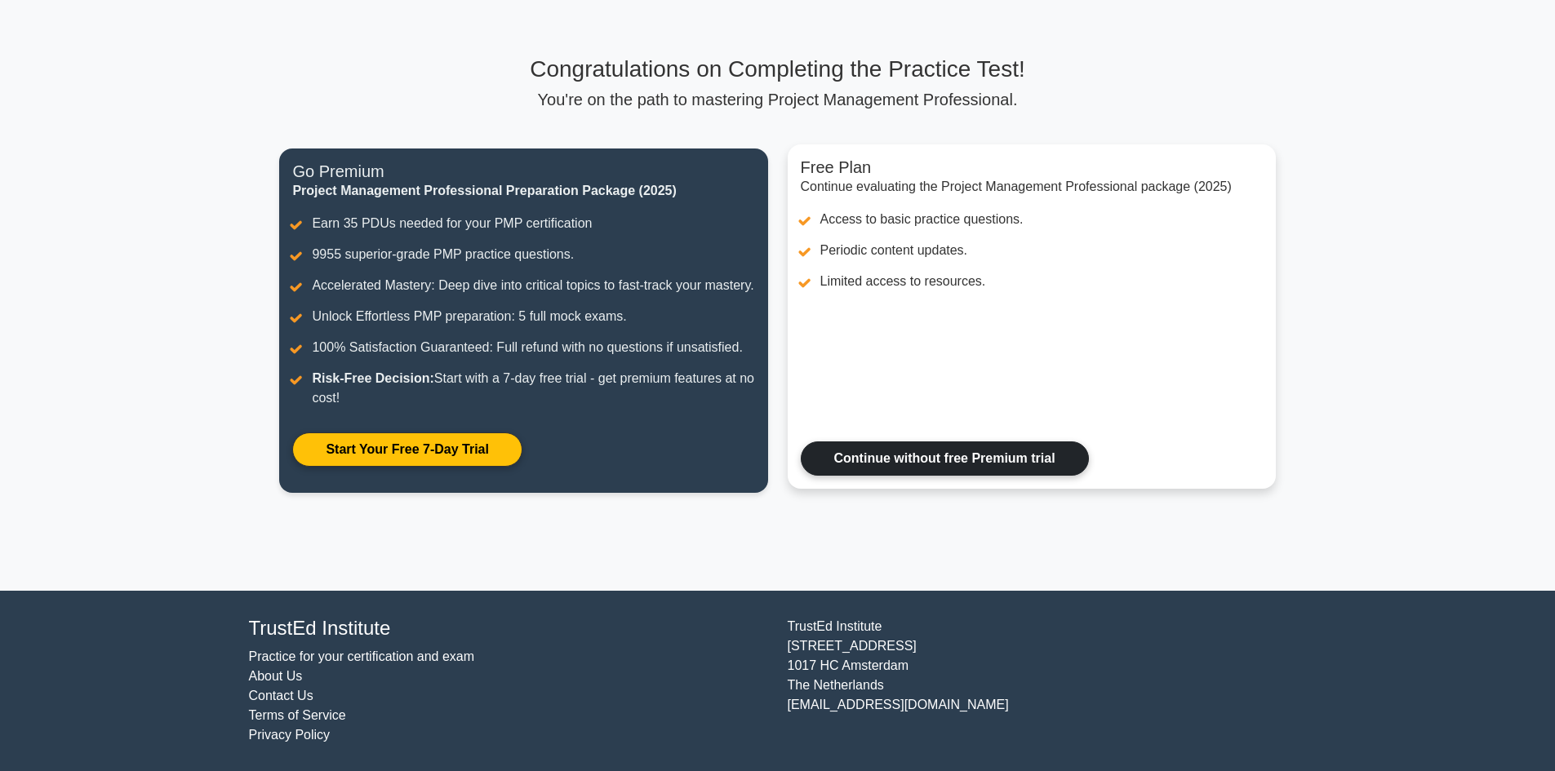
click at [949, 464] on link "Continue without free Premium trial" at bounding box center [945, 459] width 288 height 34
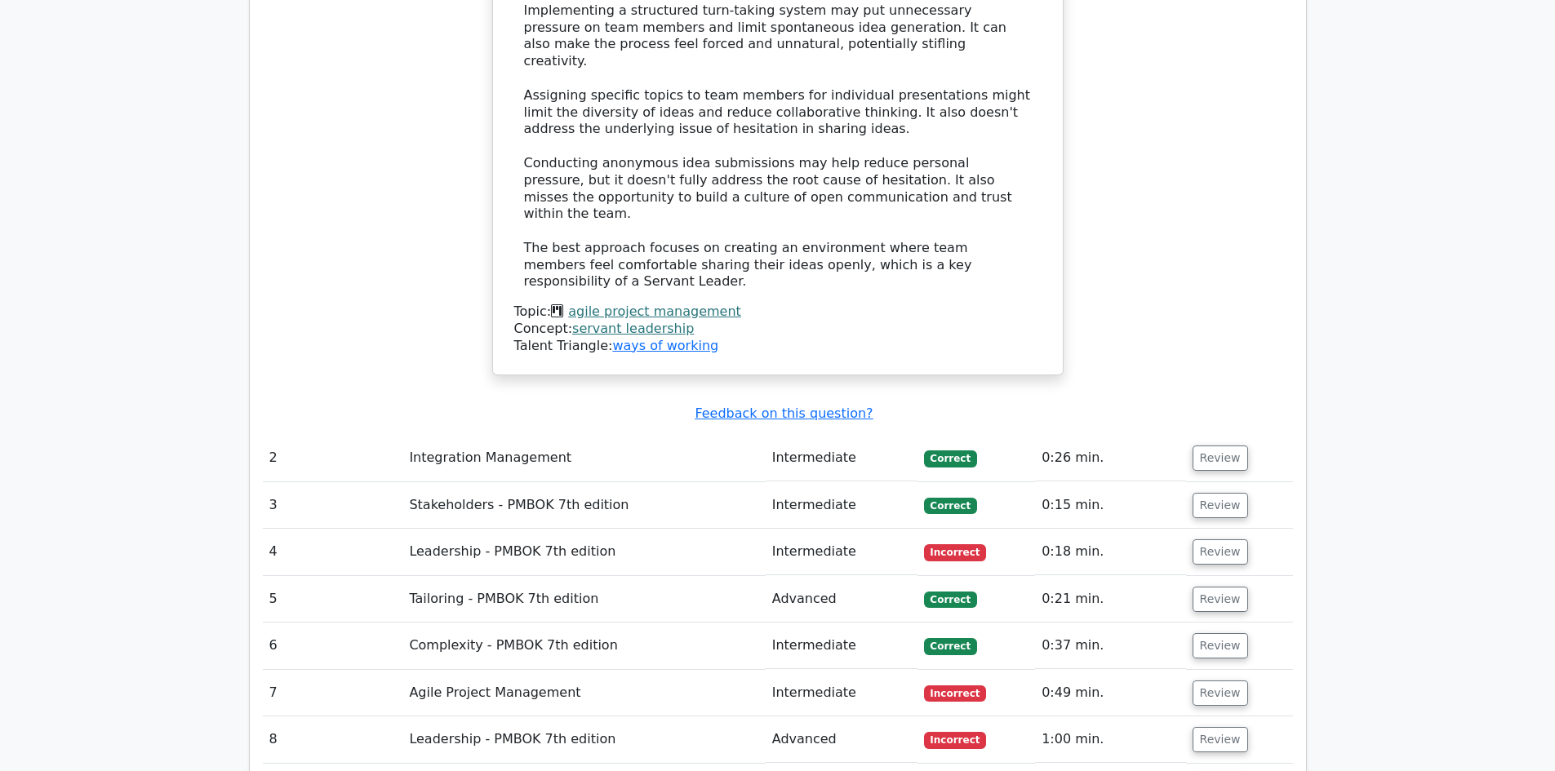
scroll to position [2285, 0]
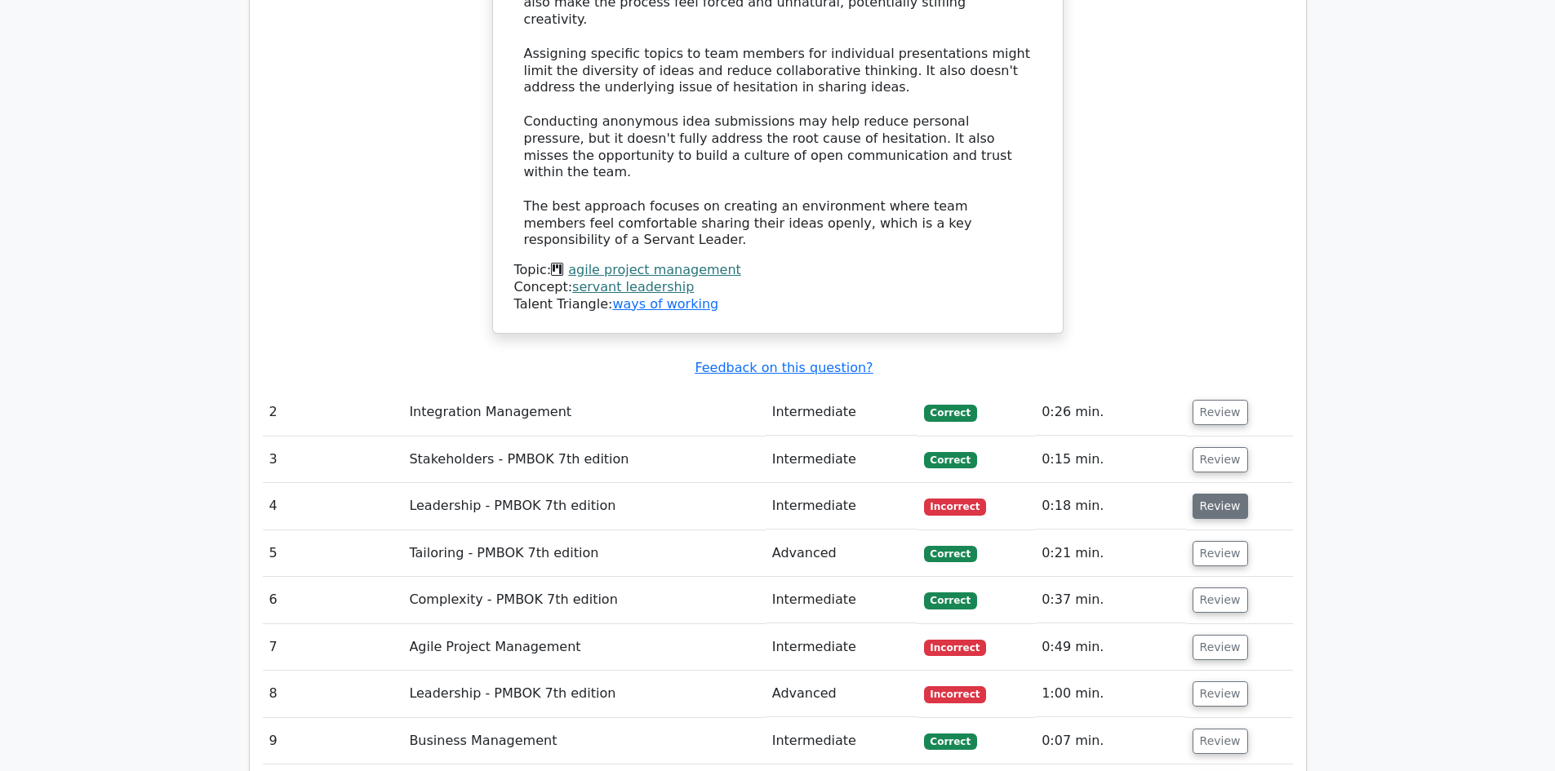
click at [1217, 494] on button "Review" at bounding box center [1220, 506] width 56 height 25
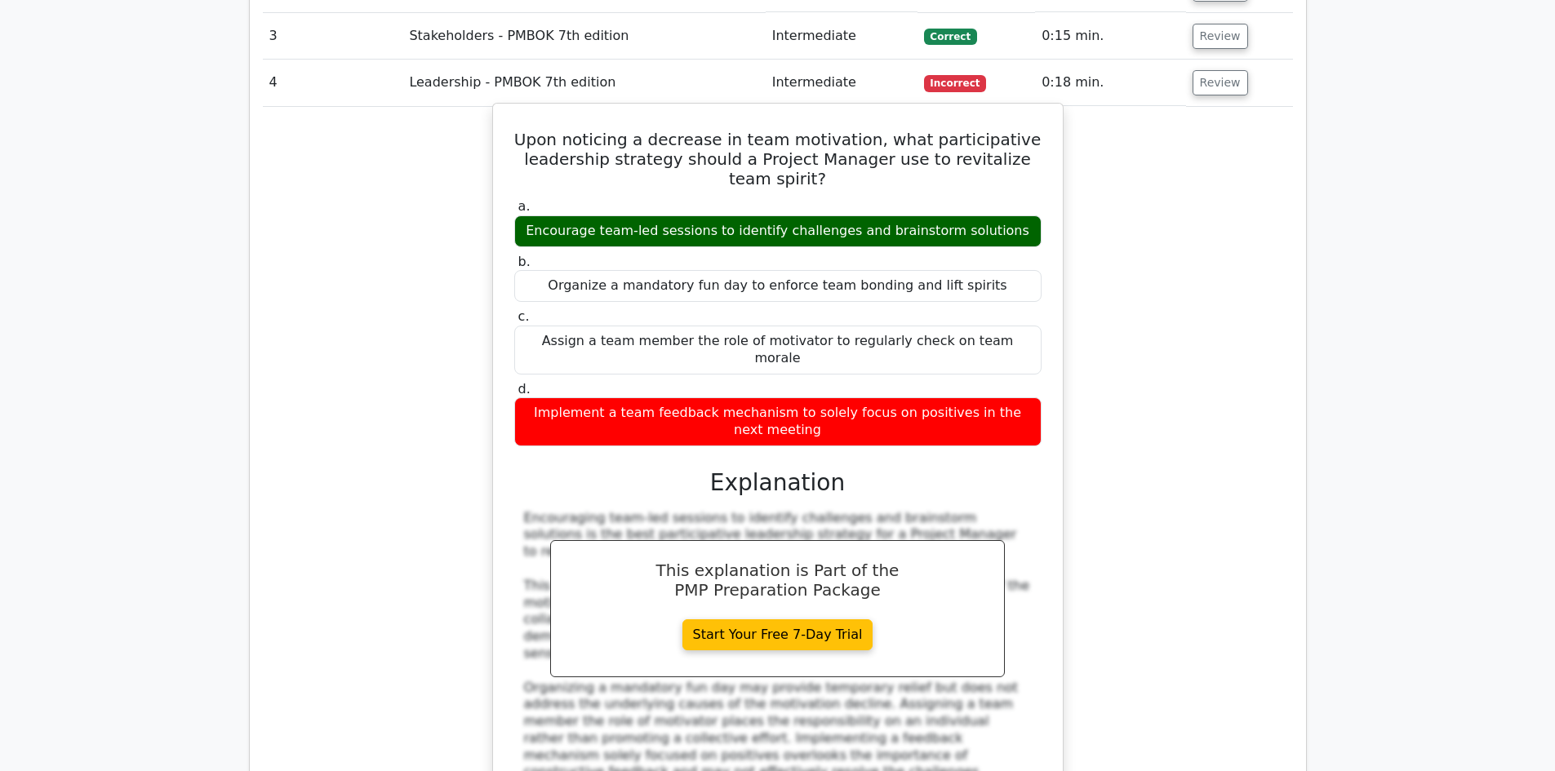
scroll to position [2775, 0]
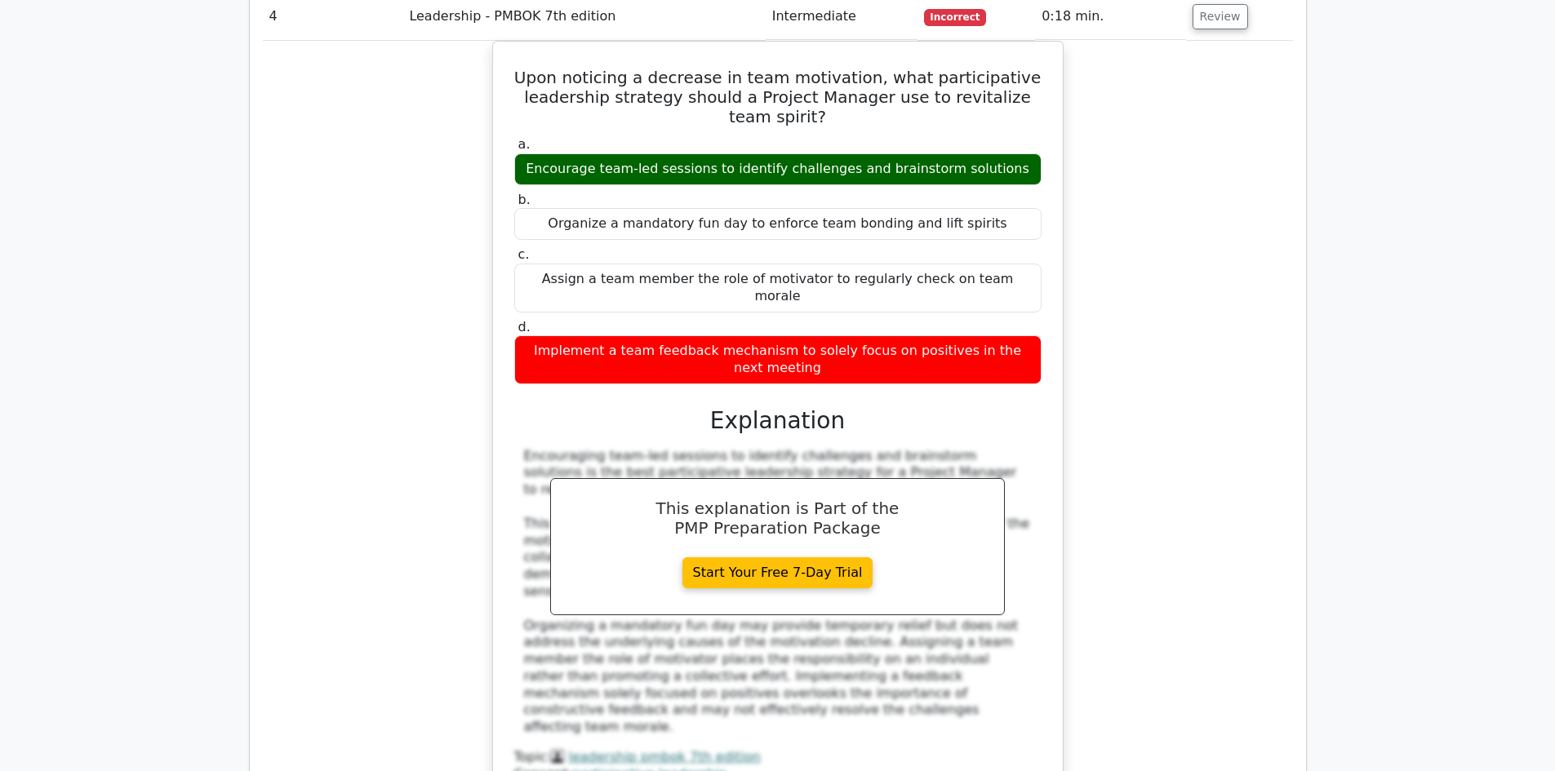
click at [1166, 328] on div "Upon noticing a decrease in team motivation, what participative leadership stra…" at bounding box center [778, 441] width 1030 height 800
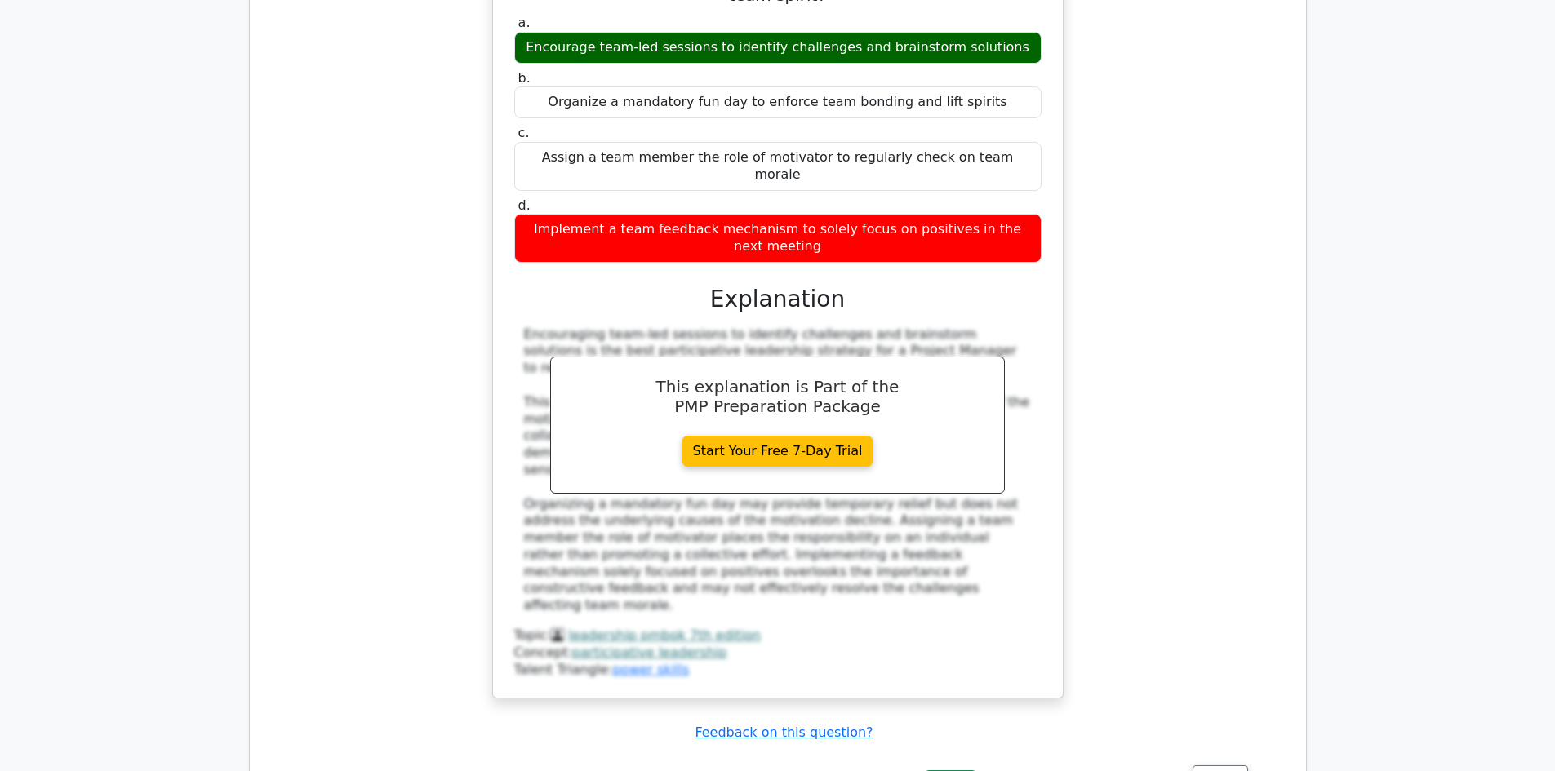
scroll to position [3020, 0]
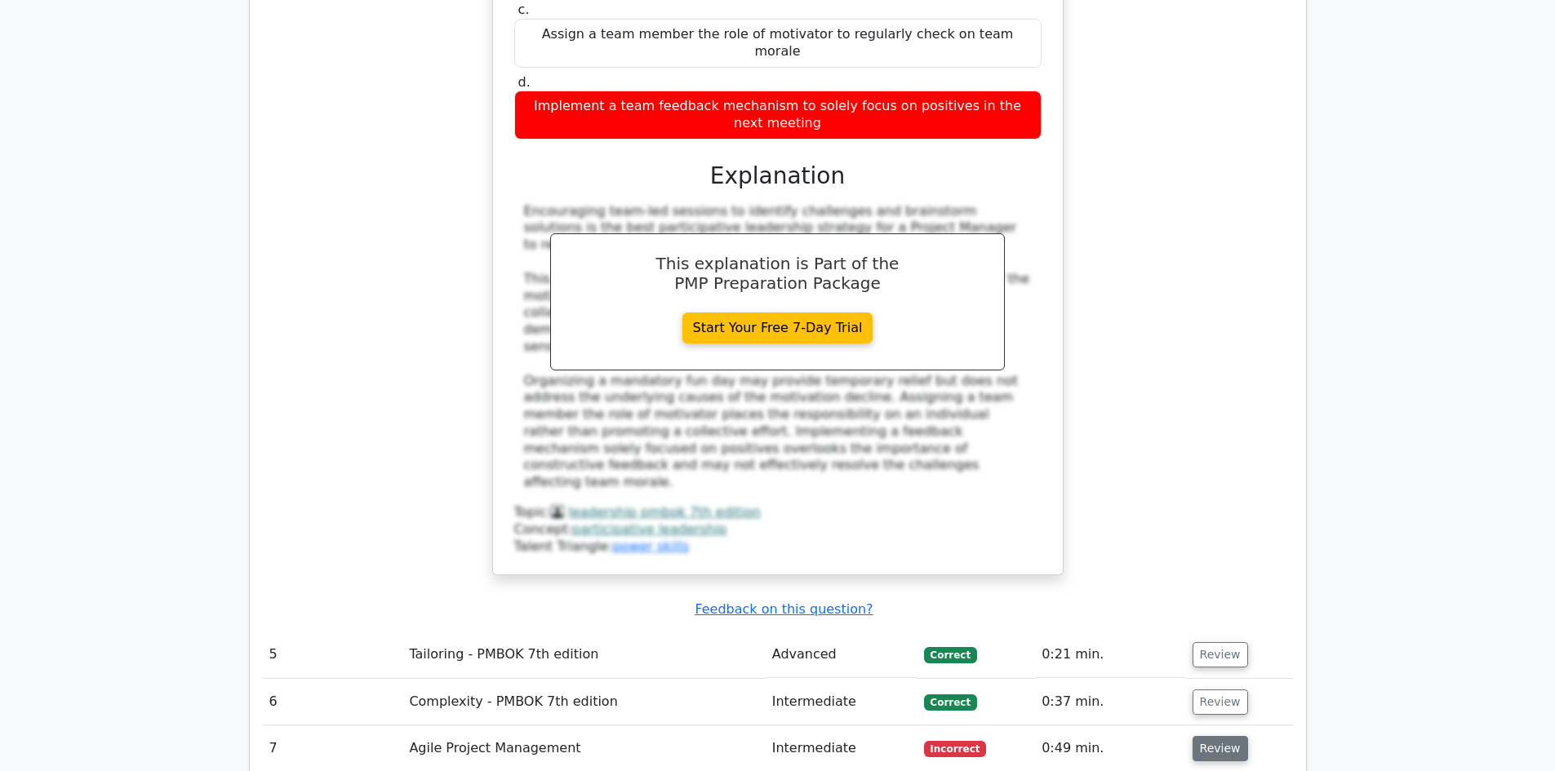
click at [1210, 736] on button "Review" at bounding box center [1220, 748] width 56 height 25
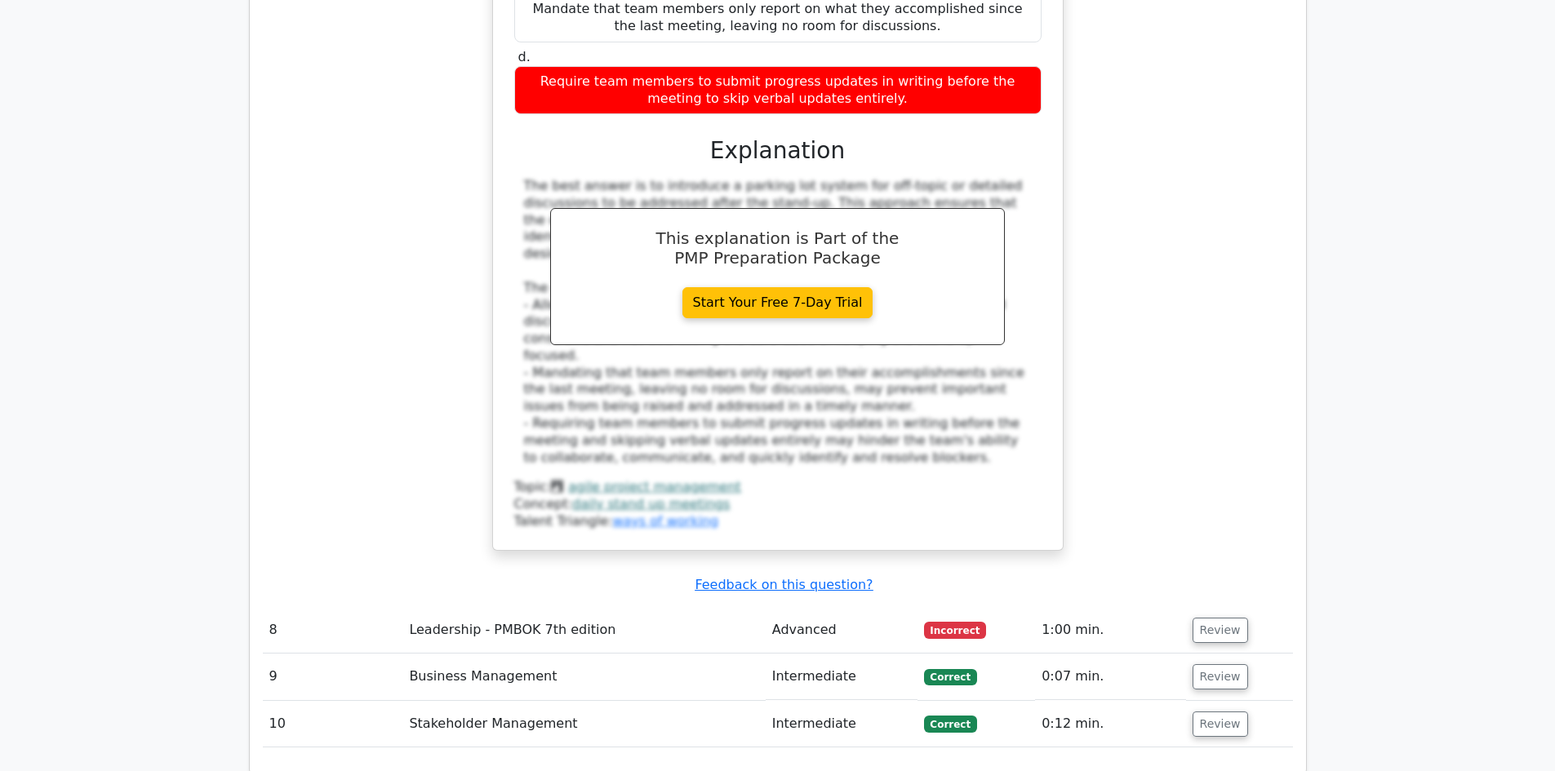
scroll to position [4326, 0]
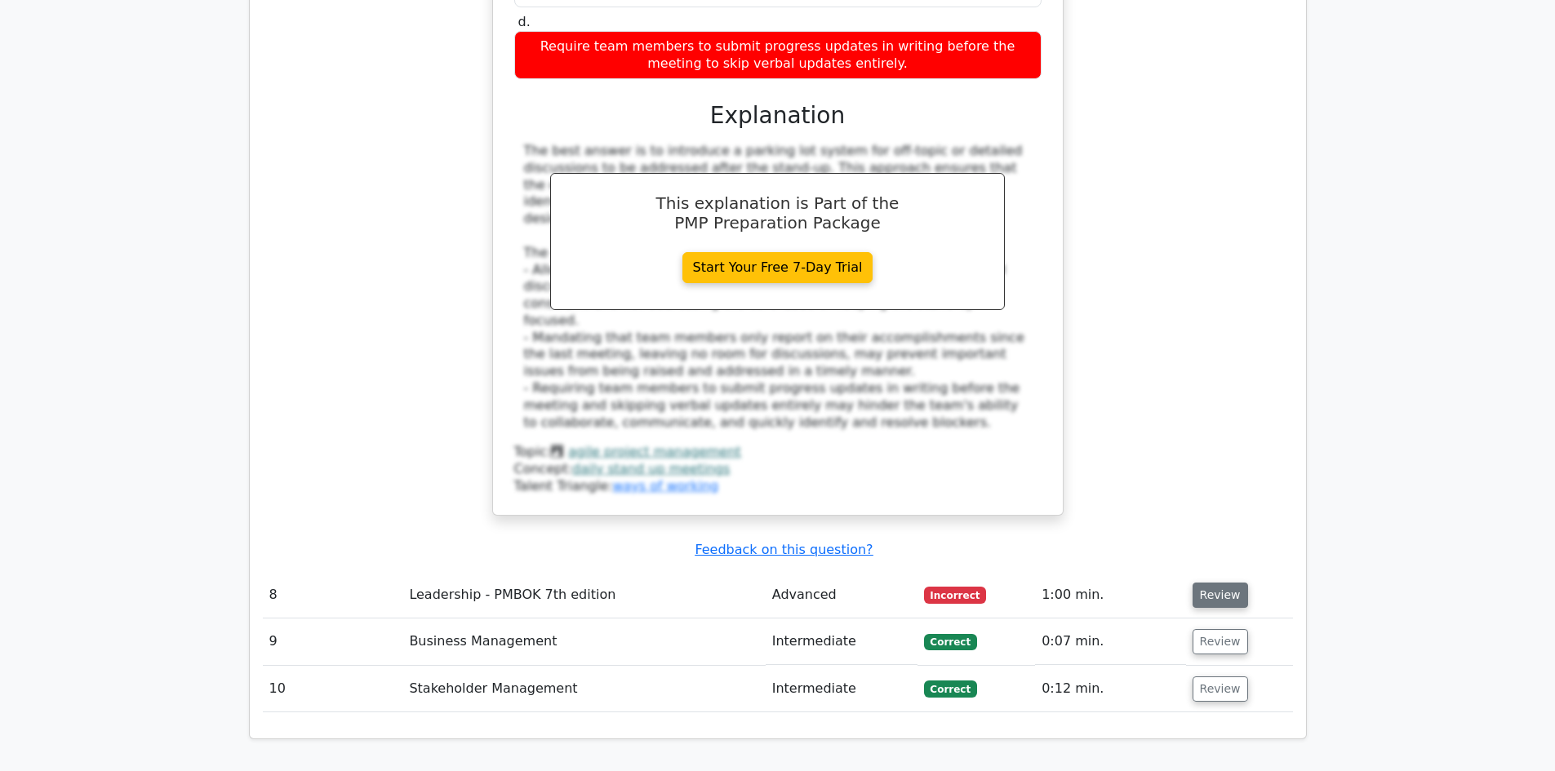
click at [1221, 583] on button "Review" at bounding box center [1220, 595] width 56 height 25
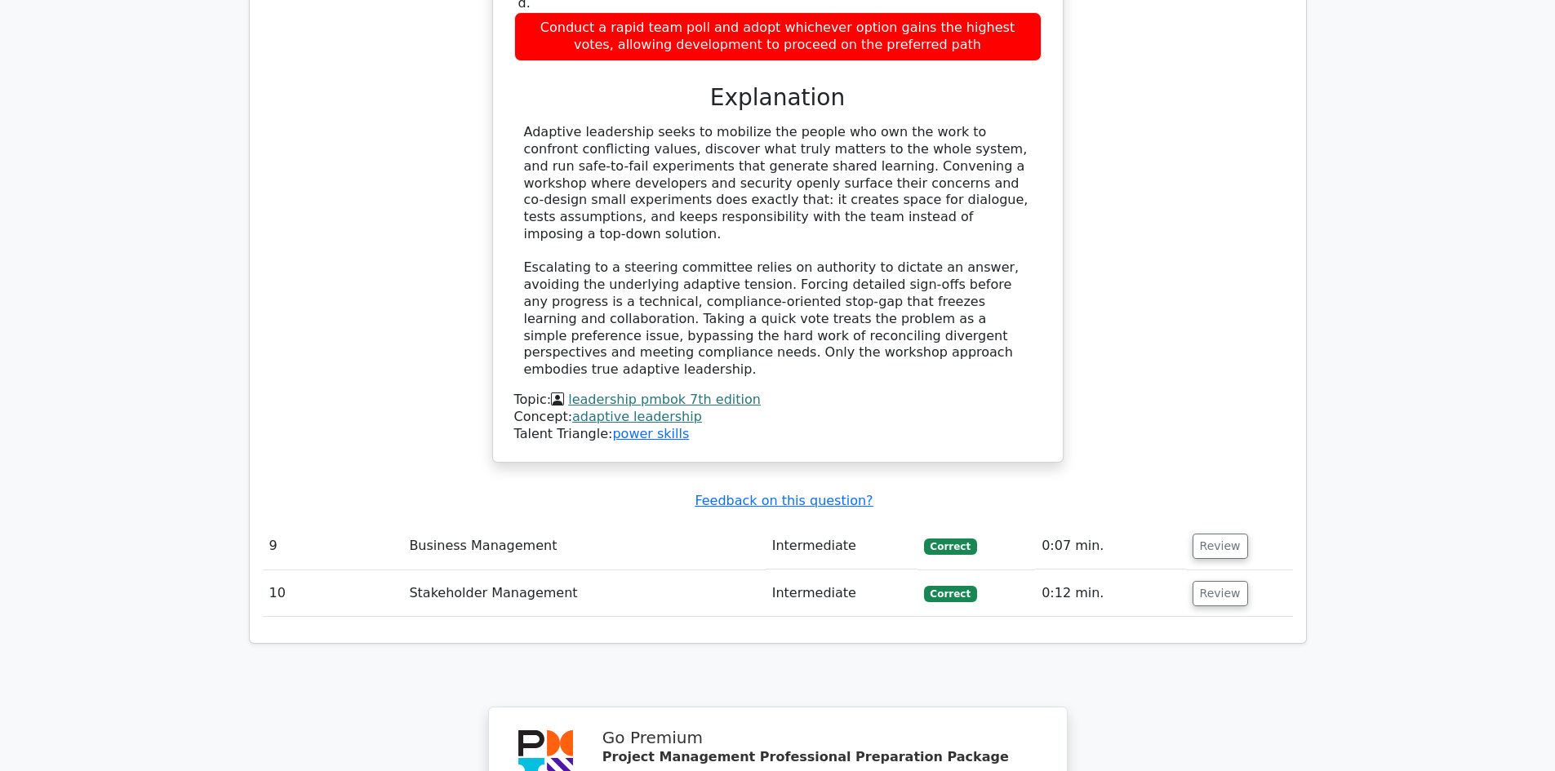
scroll to position [5387, 0]
